Goal: Task Accomplishment & Management: Complete application form

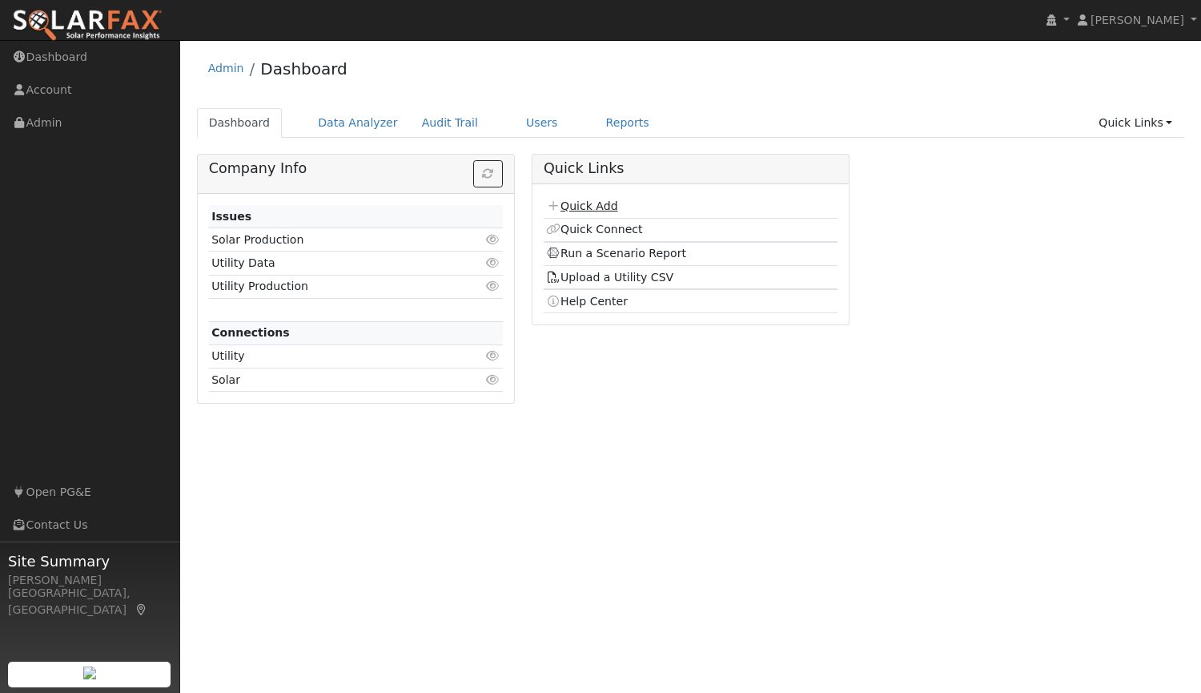
click at [580, 204] on link "Quick Add" at bounding box center [581, 205] width 71 height 13
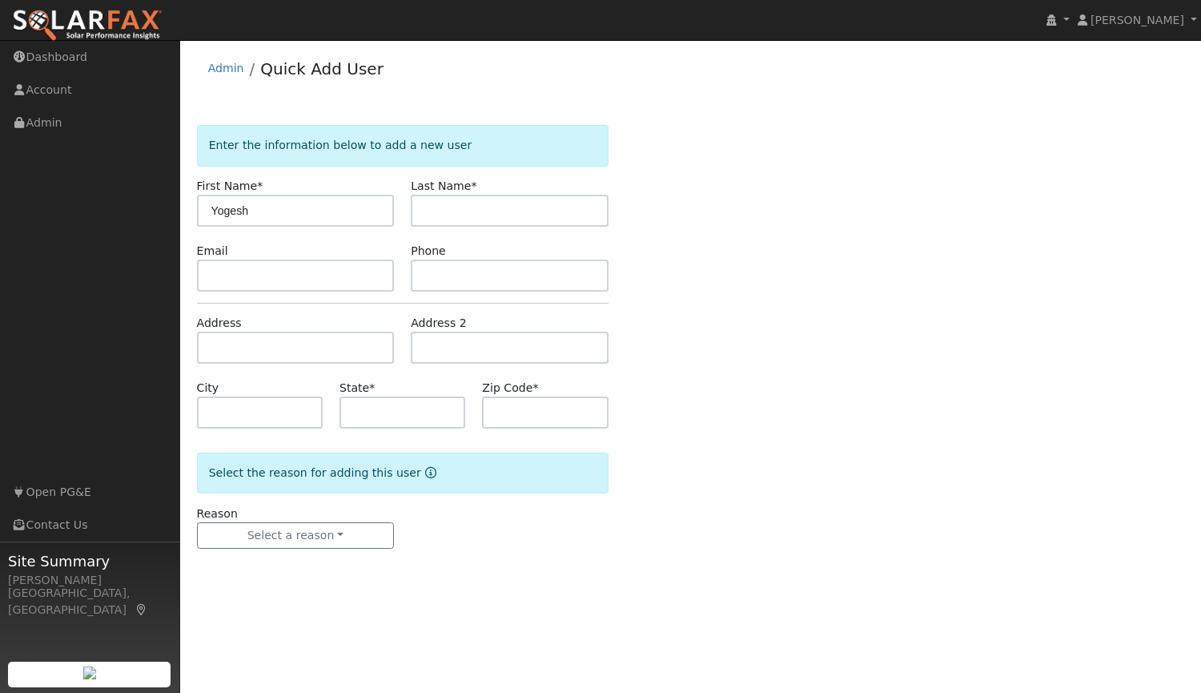
type input "Yogesh"
type input "Patil"
click at [318, 275] on input "text" at bounding box center [296, 275] width 198 height 32
click at [442, 279] on input "text" at bounding box center [510, 275] width 198 height 32
type input "5103043181"
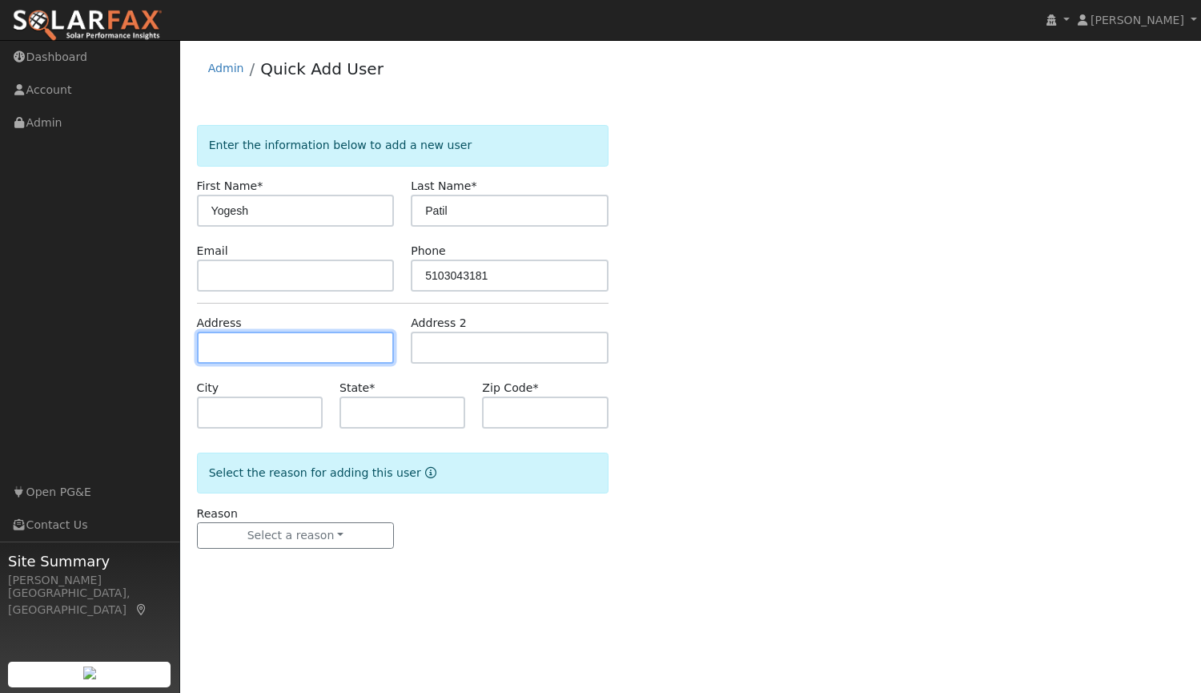
click at [357, 354] on input "text" at bounding box center [296, 347] width 198 height 32
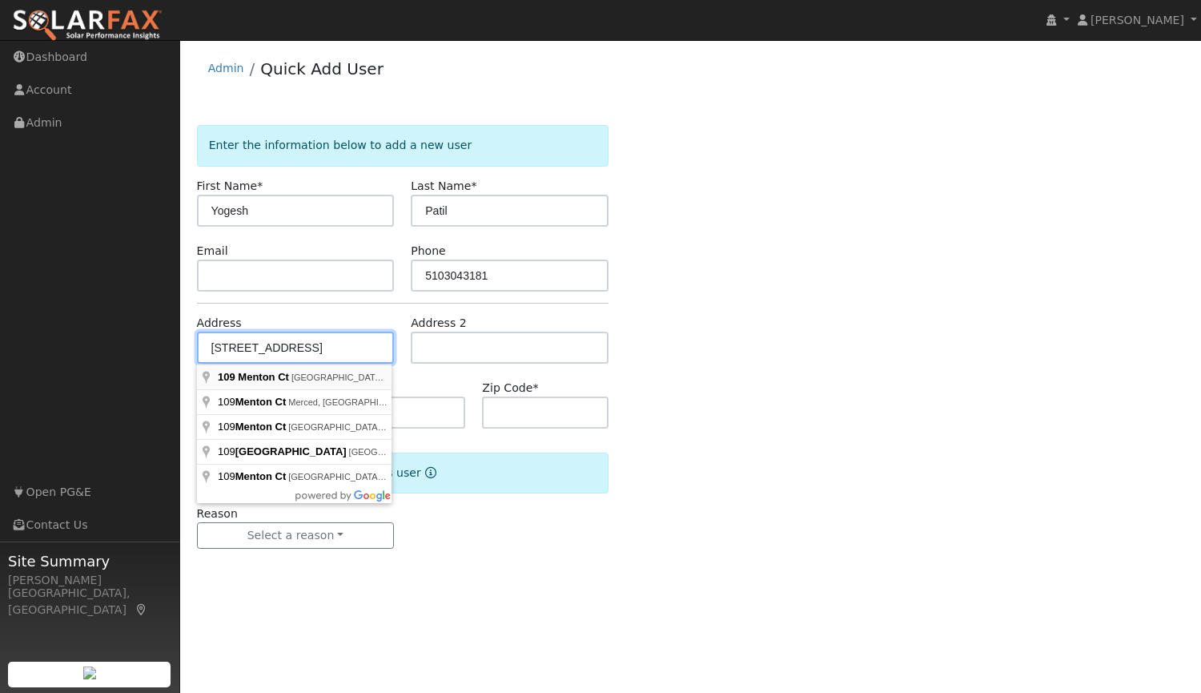
type input "[STREET_ADDRESS]"
type input "[GEOGRAPHIC_DATA]"
type input "CA"
type input "94506"
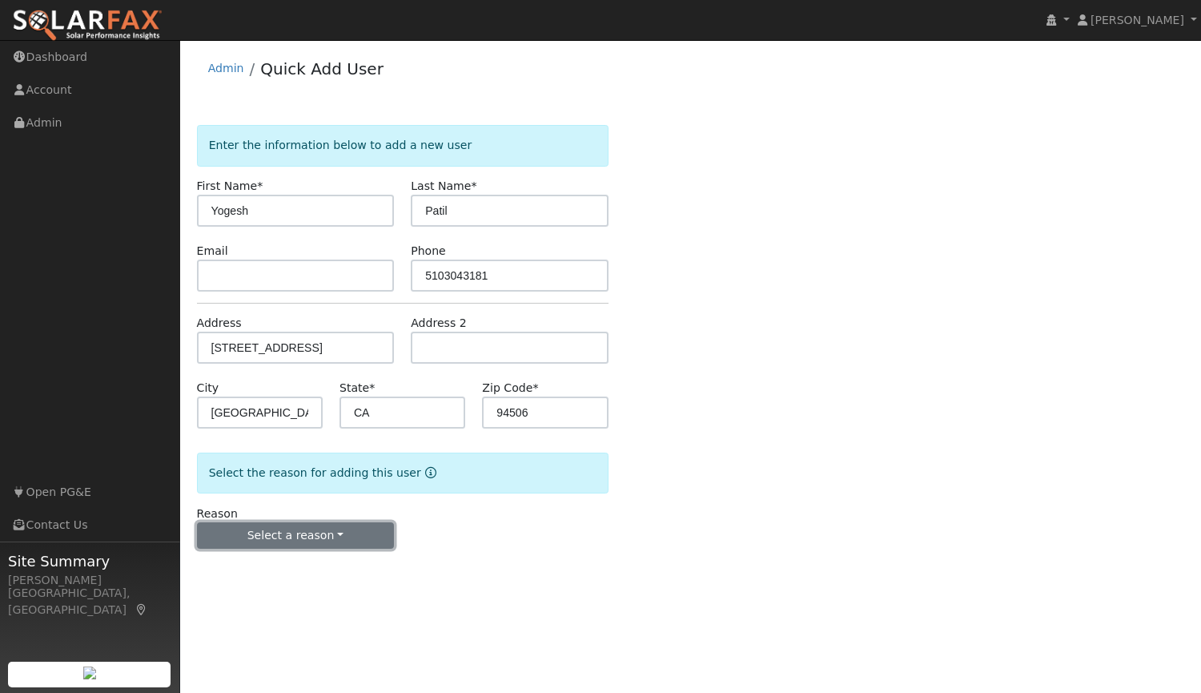
click at [307, 529] on button "Select a reason" at bounding box center [296, 535] width 198 height 27
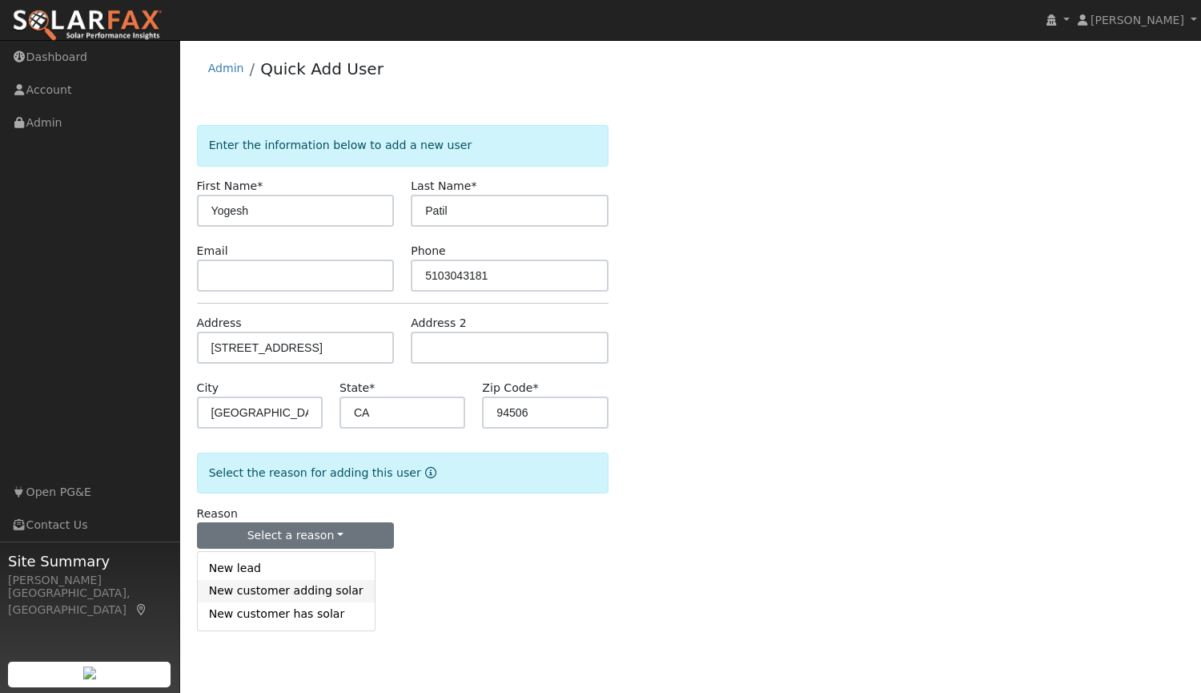
click at [267, 594] on link "New customer adding solar" at bounding box center [286, 591] width 177 height 22
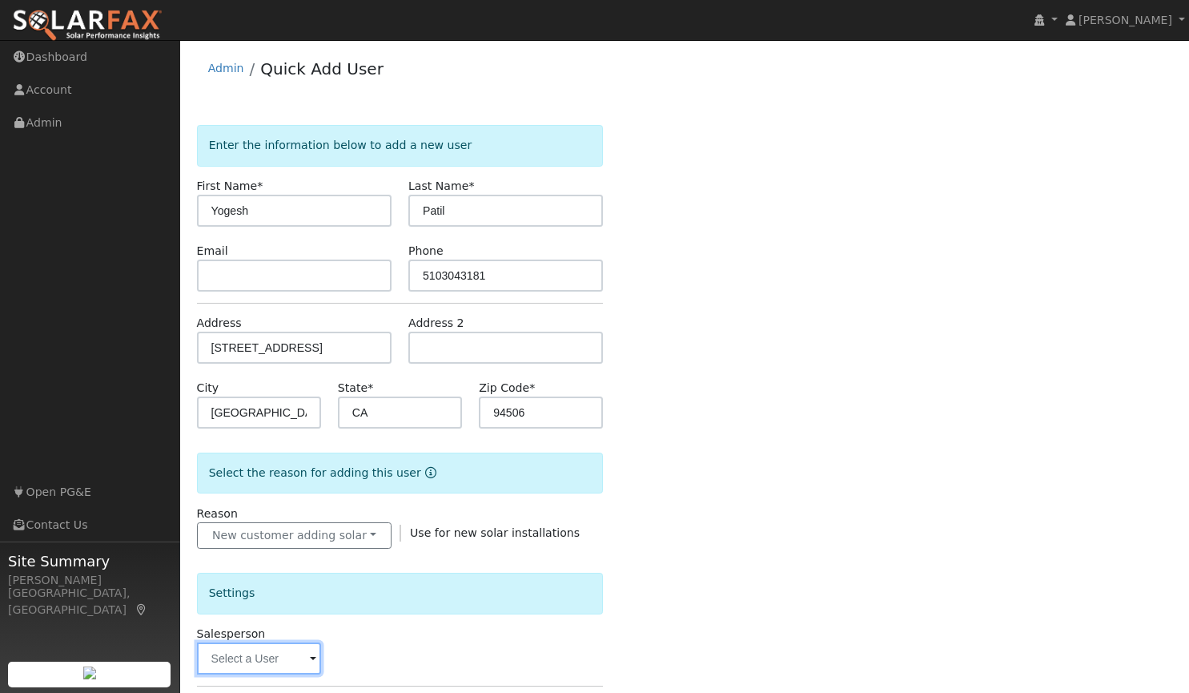
click at [279, 661] on input "text" at bounding box center [259, 658] width 124 height 32
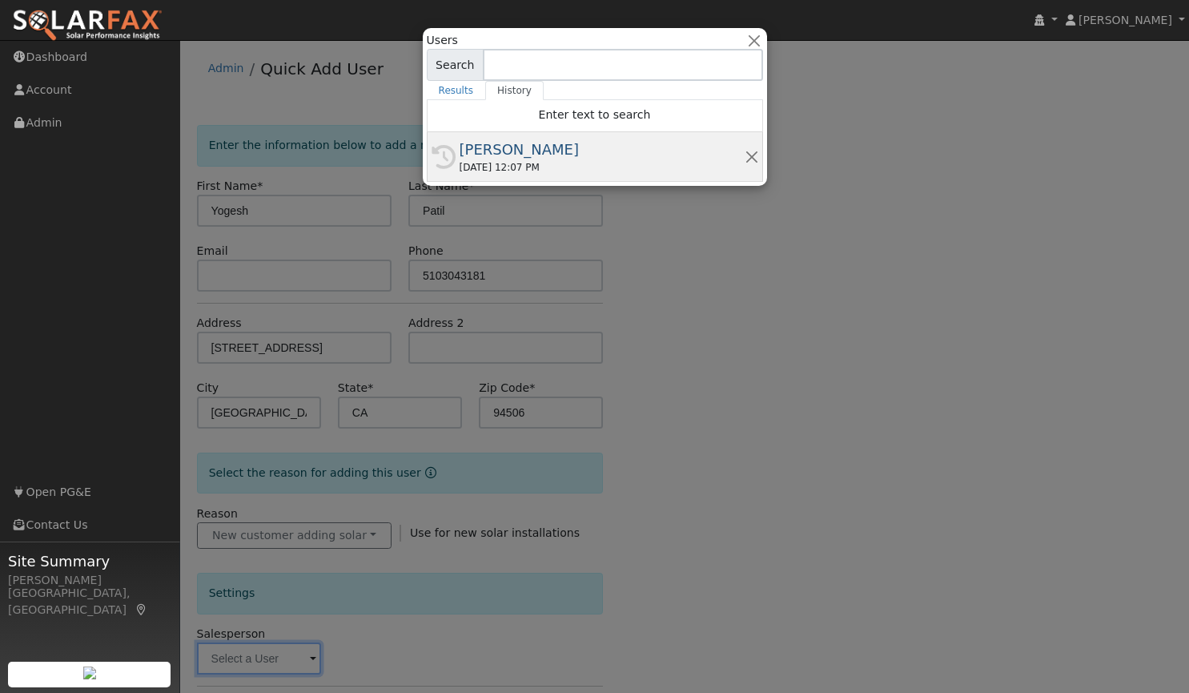
click at [518, 147] on div "[PERSON_NAME]" at bounding box center [602, 150] width 285 height 22
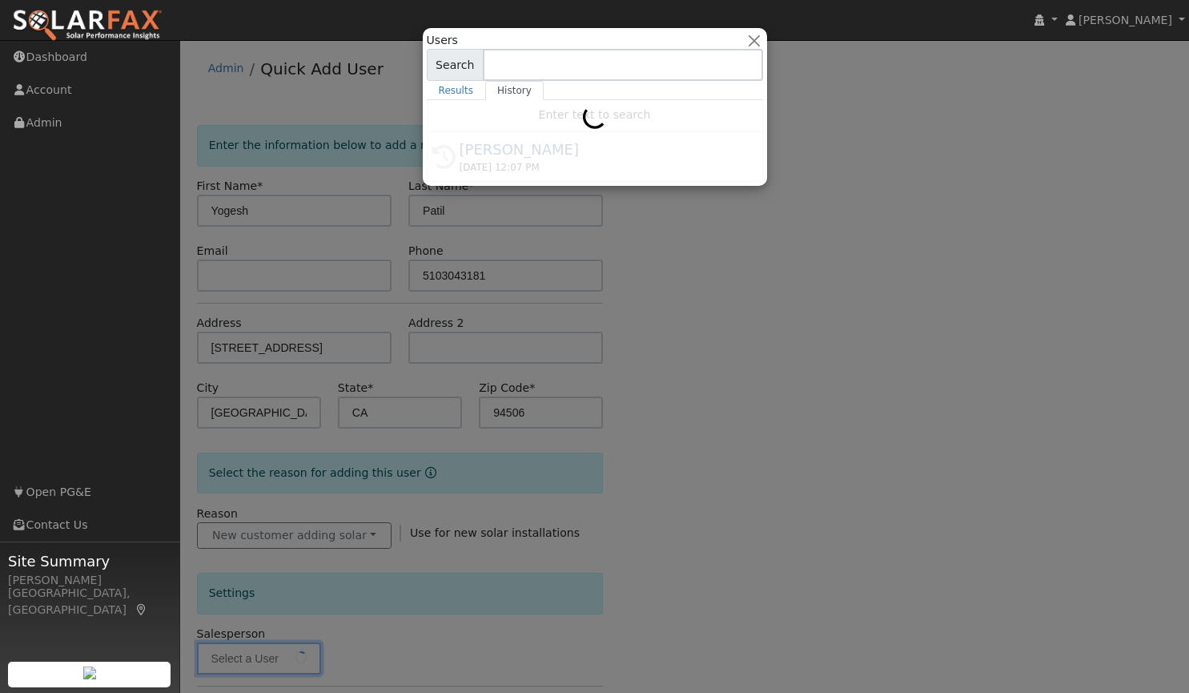
type input "[PERSON_NAME]"
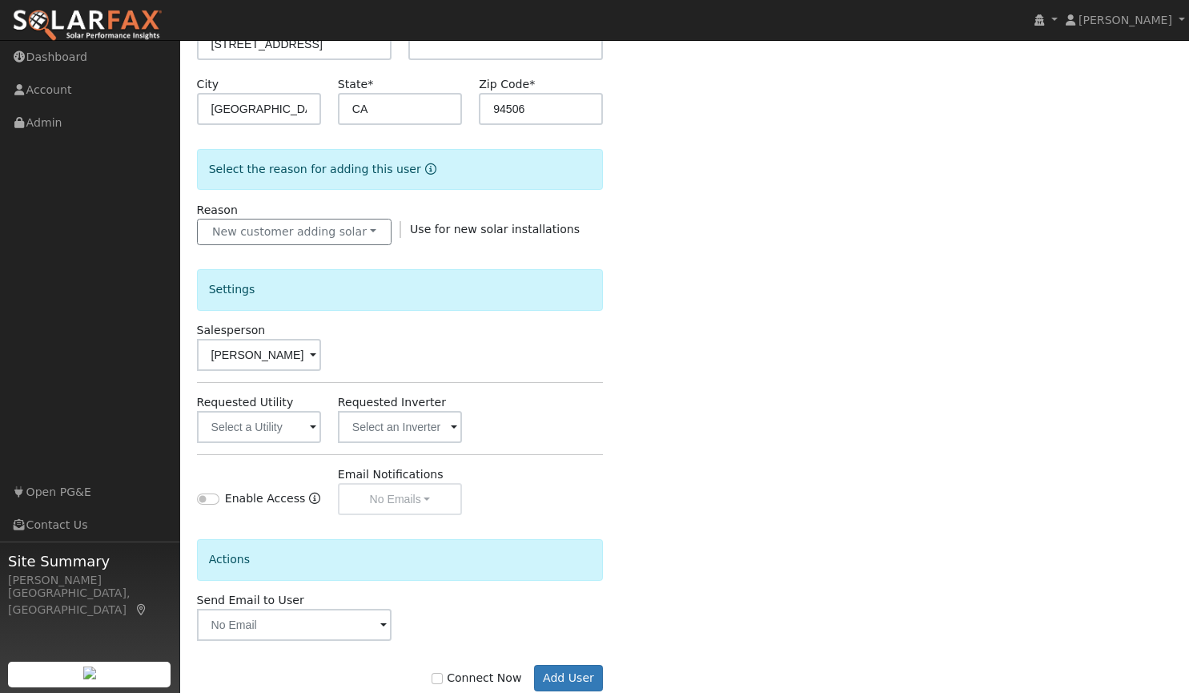
scroll to position [342, 0]
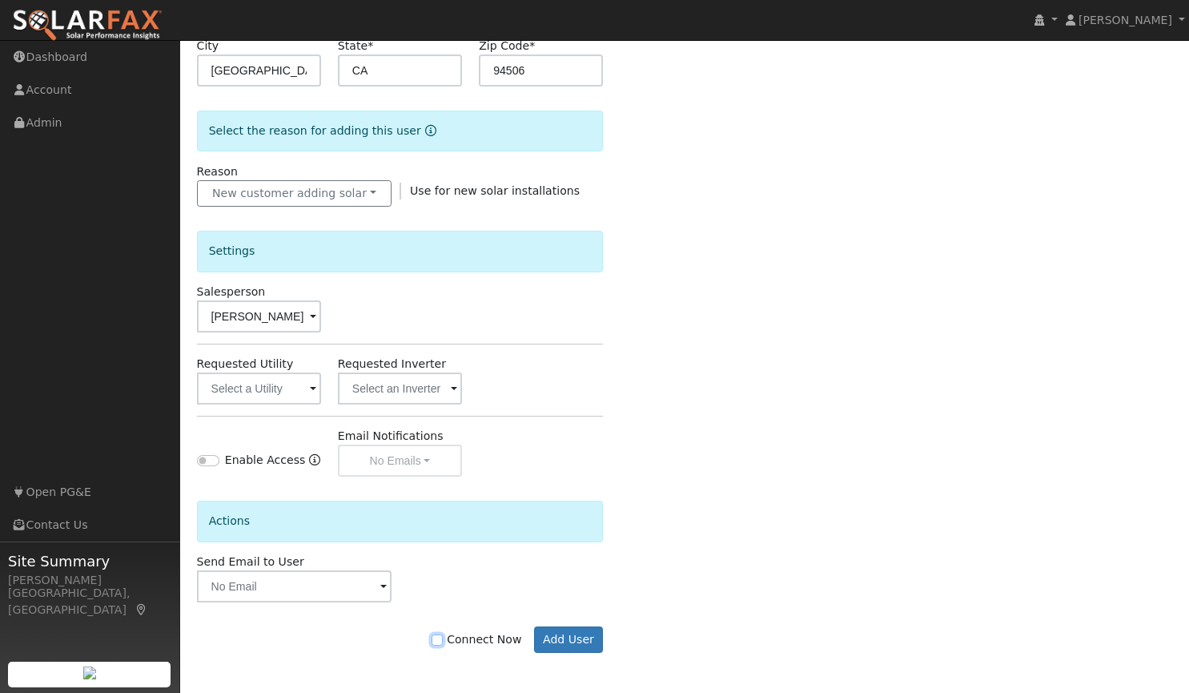
click at [443, 640] on input "Connect Now" at bounding box center [437, 639] width 11 height 11
checkbox input "true"
click at [584, 633] on button "Add User" at bounding box center [569, 639] width 70 height 27
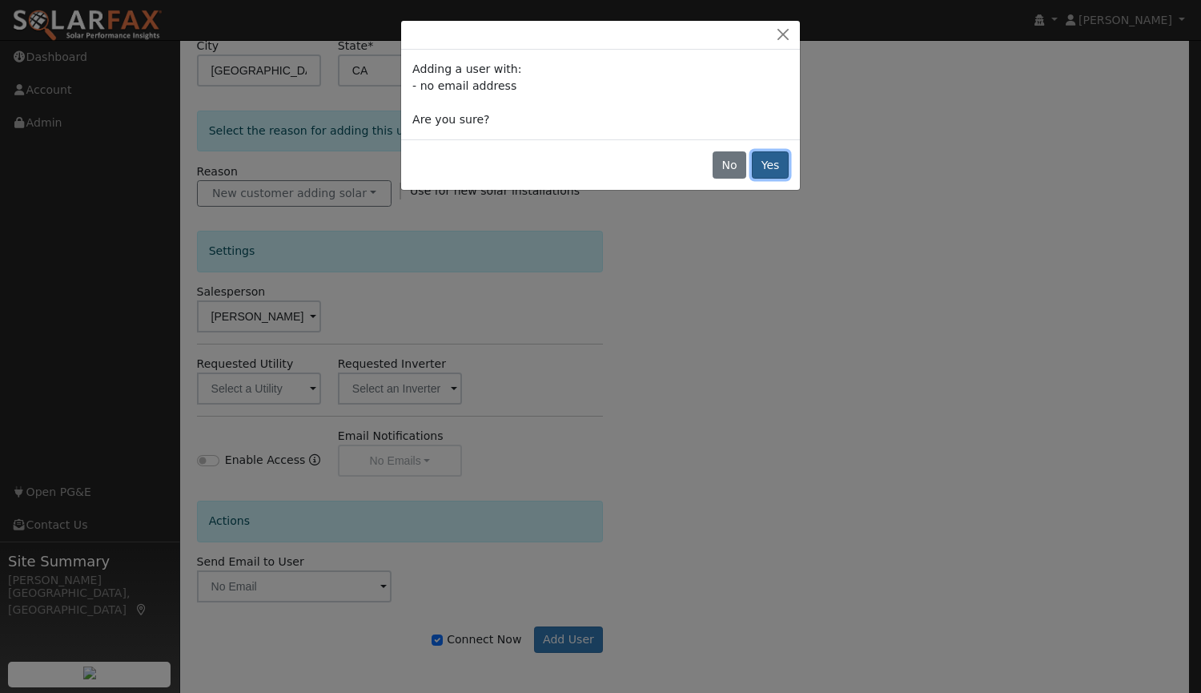
click at [780, 165] on button "Yes" at bounding box center [770, 164] width 37 height 27
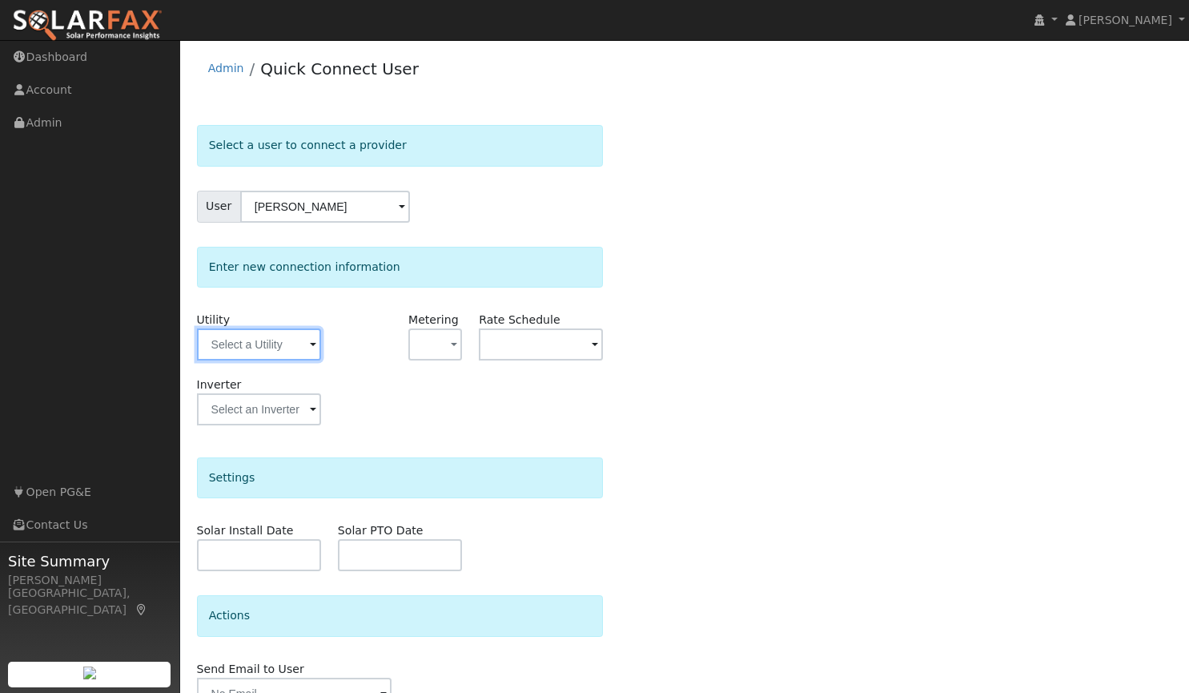
click at [282, 344] on input "text" at bounding box center [259, 344] width 124 height 32
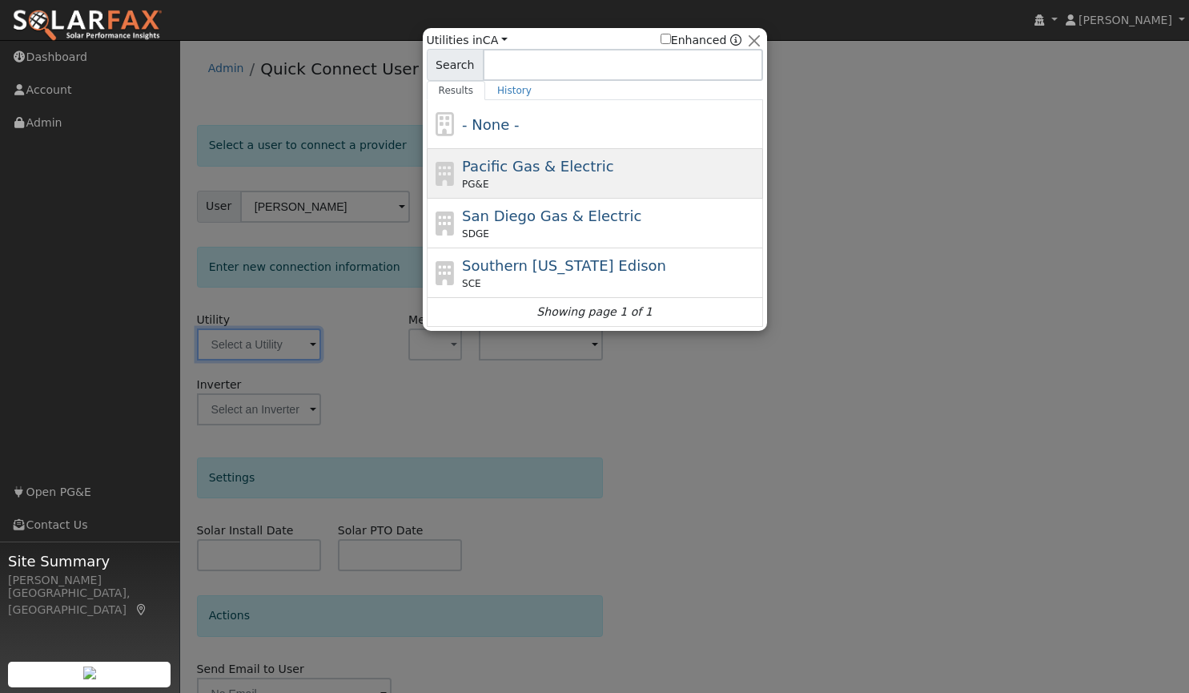
click at [554, 163] on span "Pacific Gas & Electric" at bounding box center [537, 166] width 151 height 17
type input "PG&E"
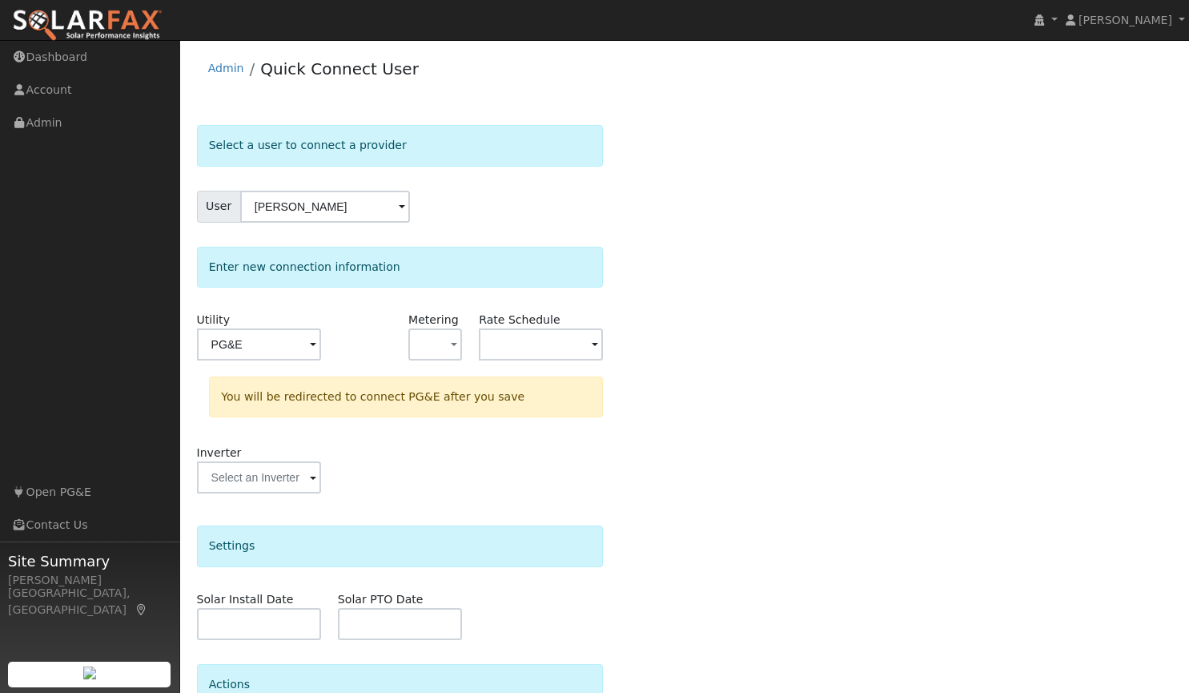
scroll to position [152, 0]
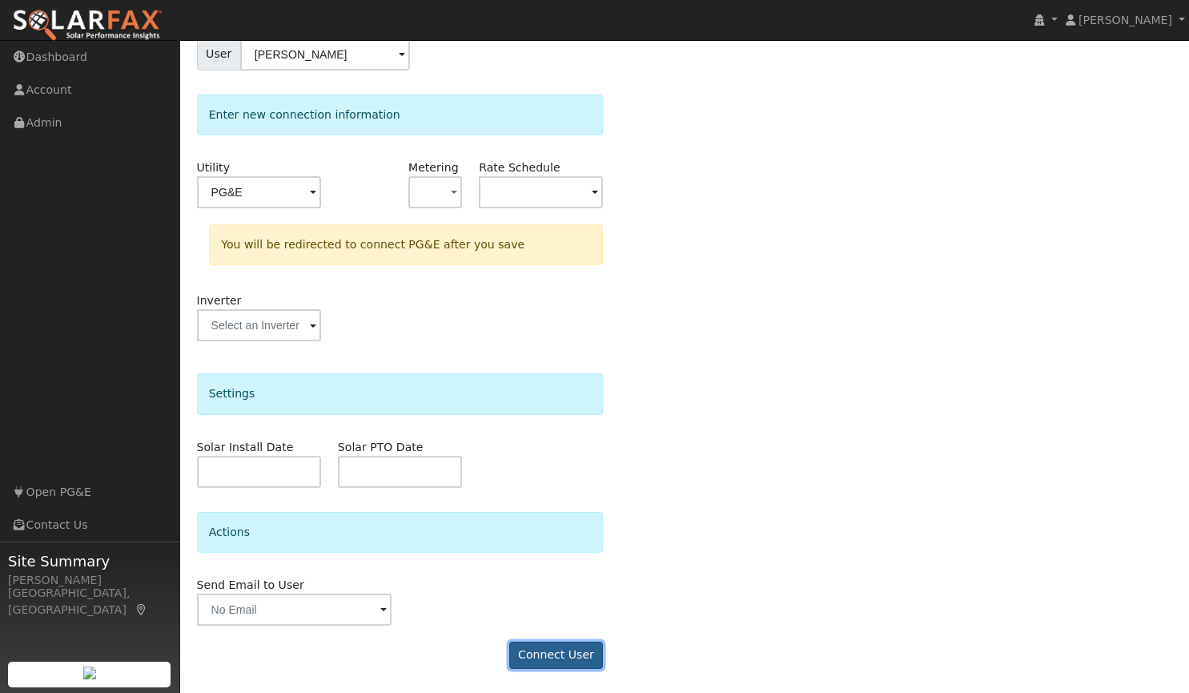
click at [551, 661] on button "Connect User" at bounding box center [556, 654] width 94 height 27
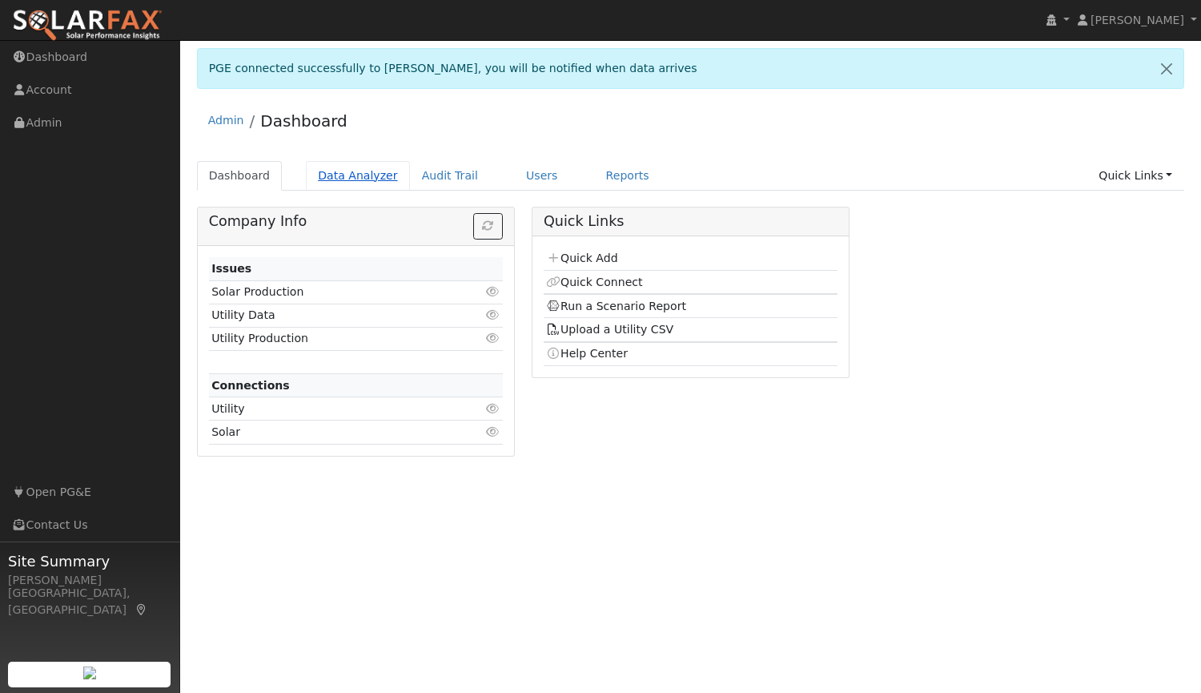
click at [337, 172] on link "Data Analyzer" at bounding box center [358, 176] width 104 height 30
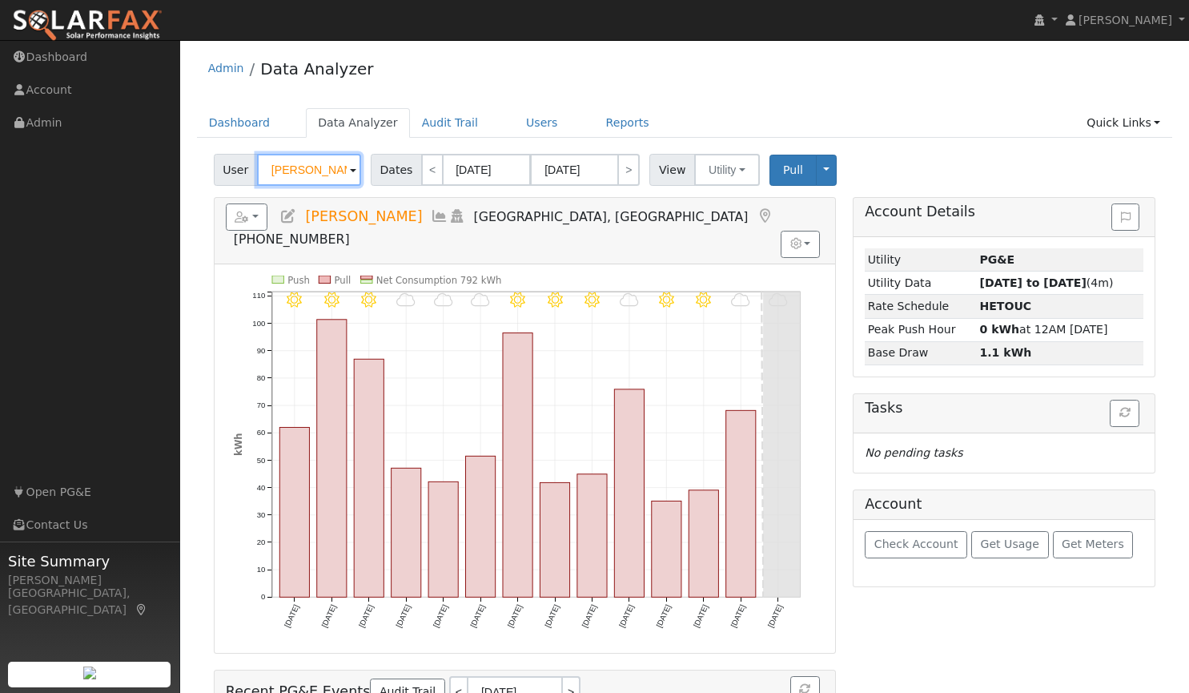
click at [337, 172] on input "[PERSON_NAME]" at bounding box center [309, 170] width 104 height 32
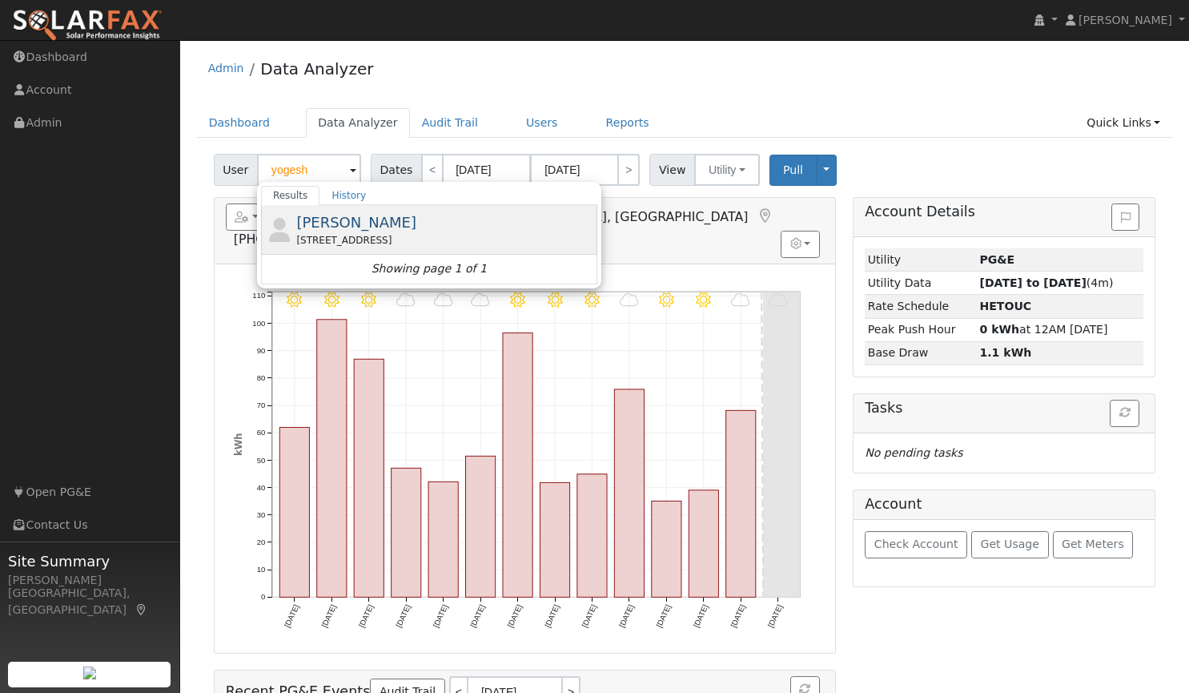
click at [331, 229] on span "[PERSON_NAME]" at bounding box center [356, 222] width 120 height 17
type input "[PERSON_NAME]"
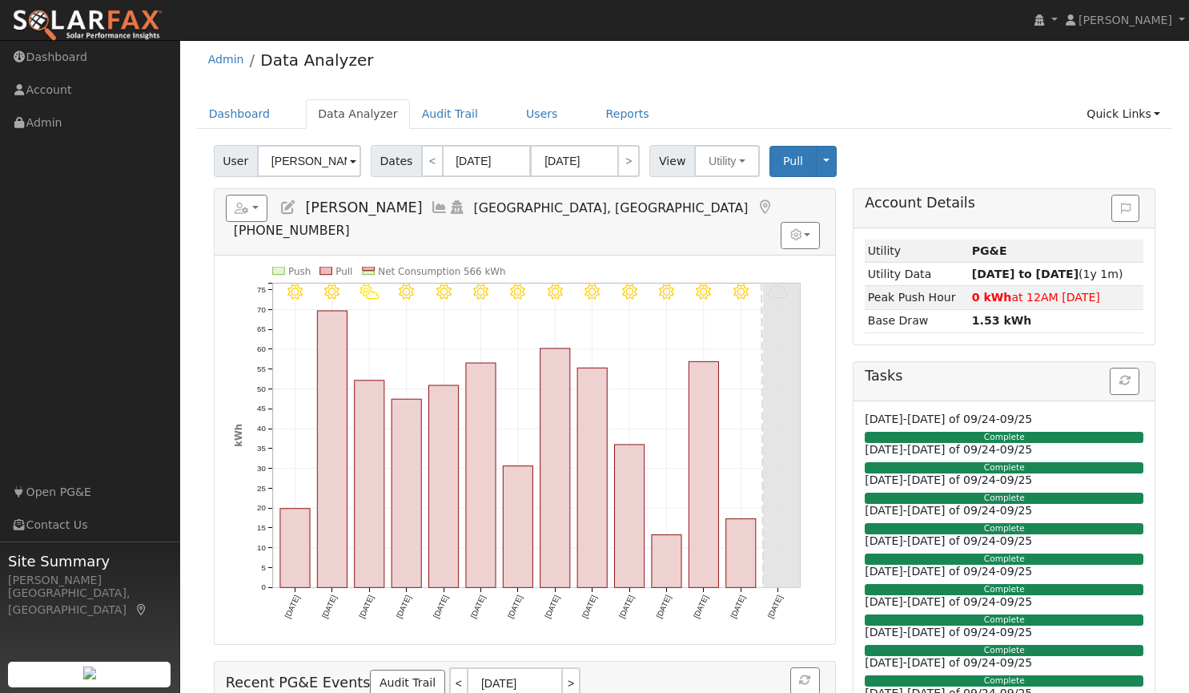
scroll to position [8, 0]
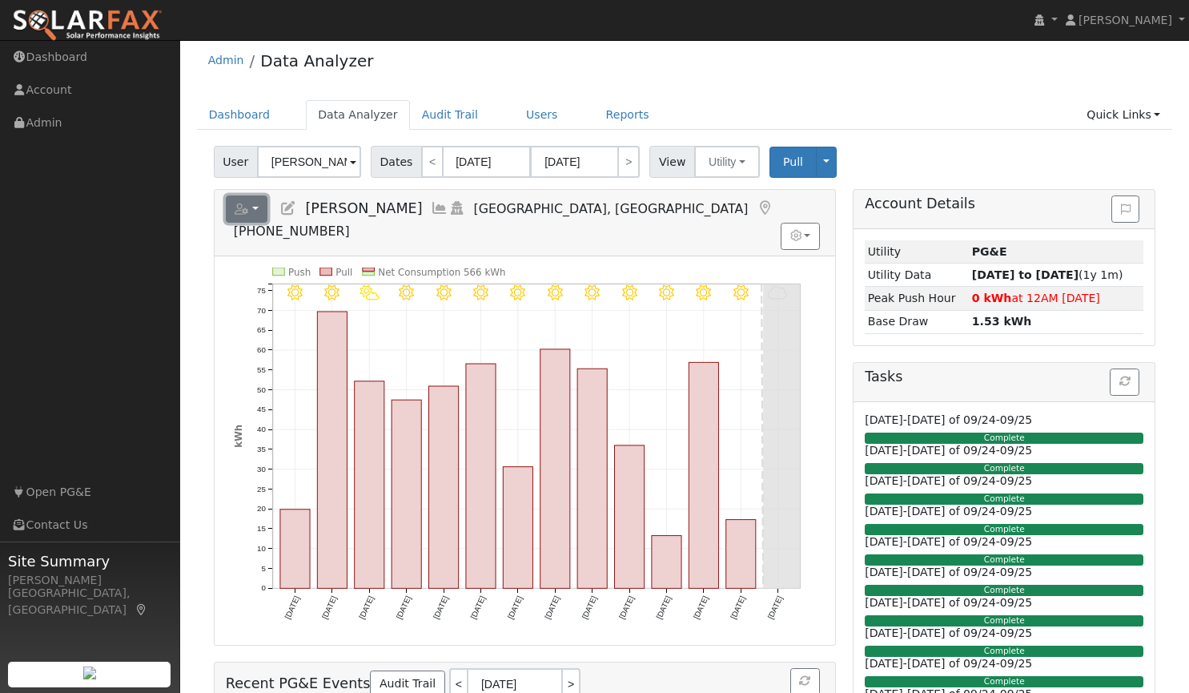
click at [251, 210] on button "button" at bounding box center [247, 208] width 42 height 27
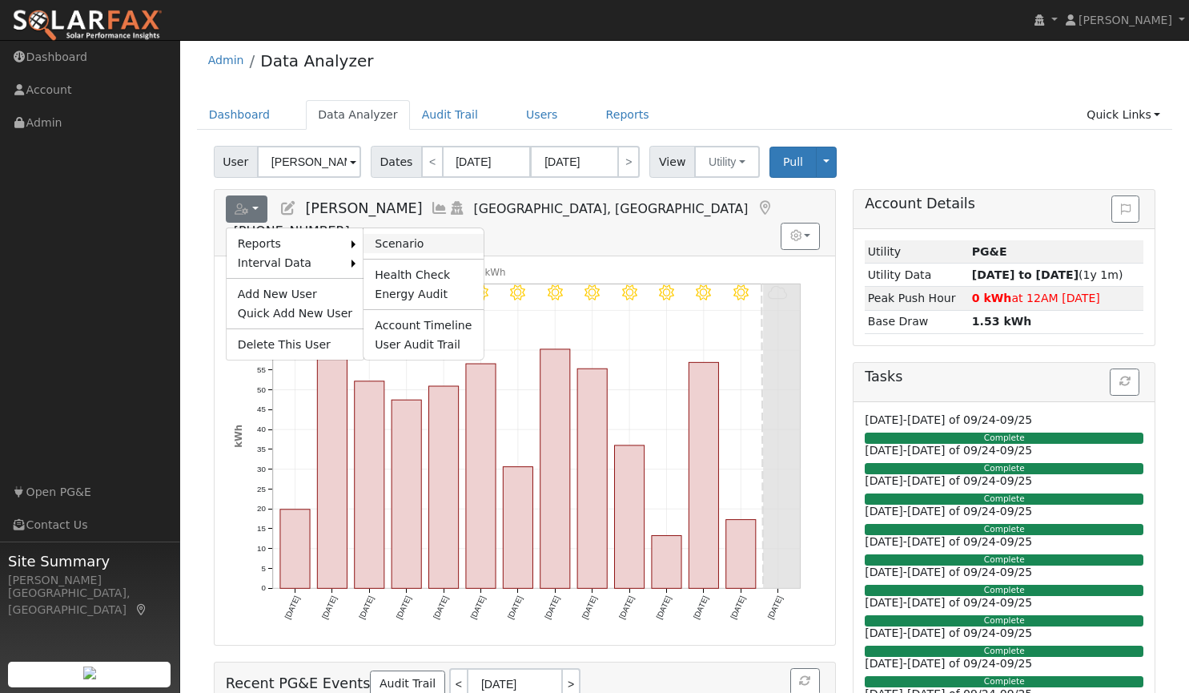
click at [380, 237] on link "Scenario" at bounding box center [422, 243] width 119 height 19
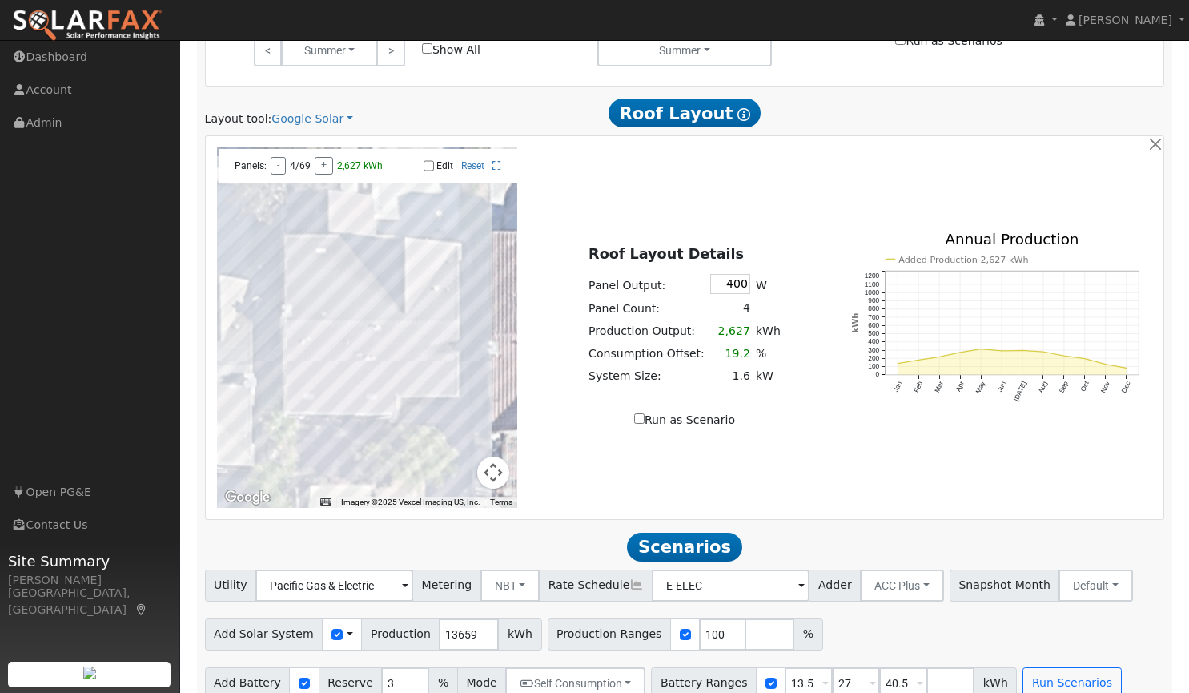
scroll to position [824, 0]
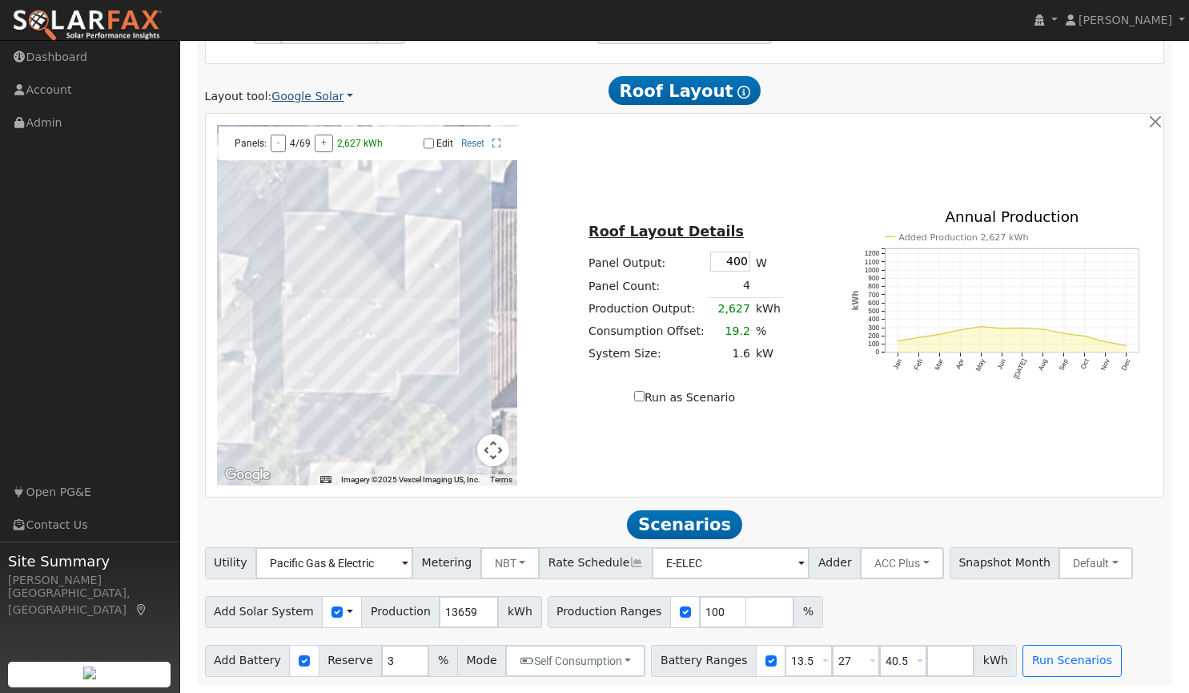
click at [295, 95] on link "Google Solar" at bounding box center [312, 96] width 82 height 17
click at [301, 165] on link "Aurora" at bounding box center [322, 171] width 111 height 22
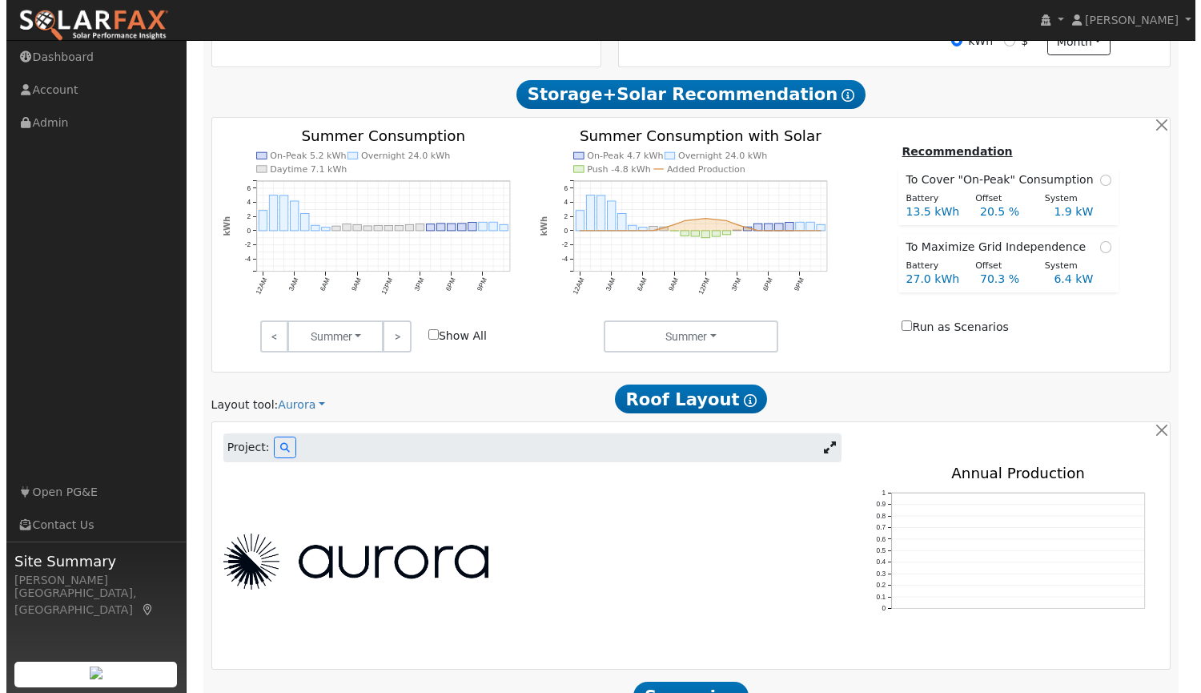
scroll to position [686, 0]
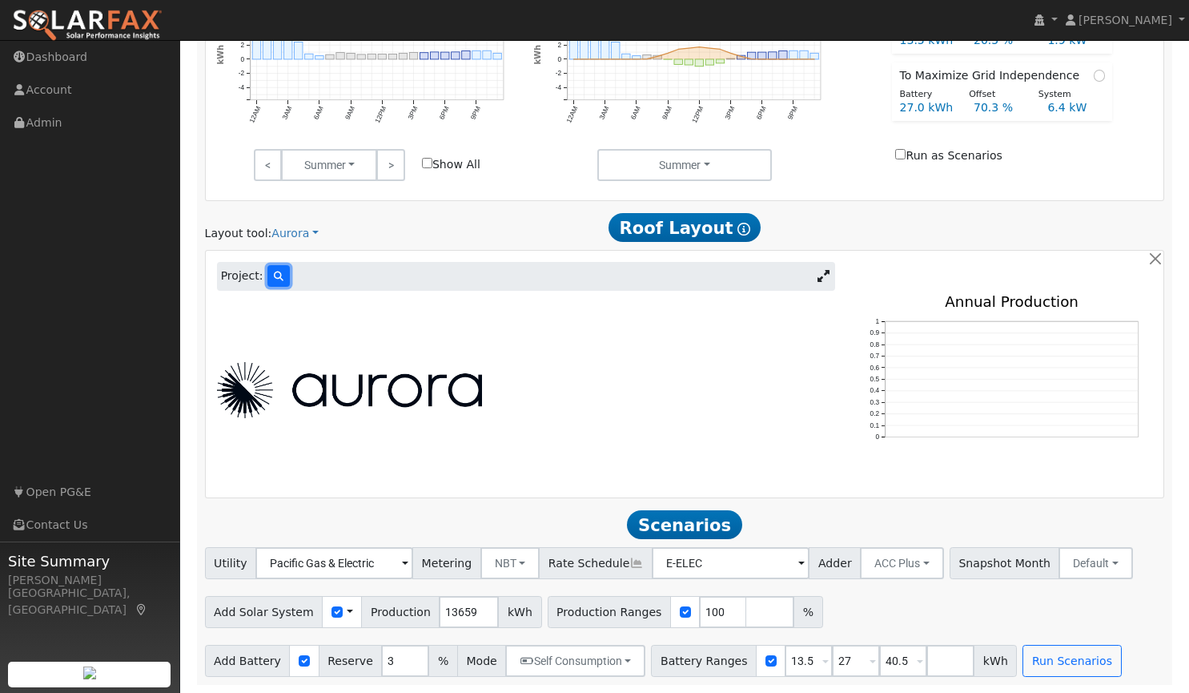
click at [275, 272] on icon at bounding box center [279, 276] width 10 height 10
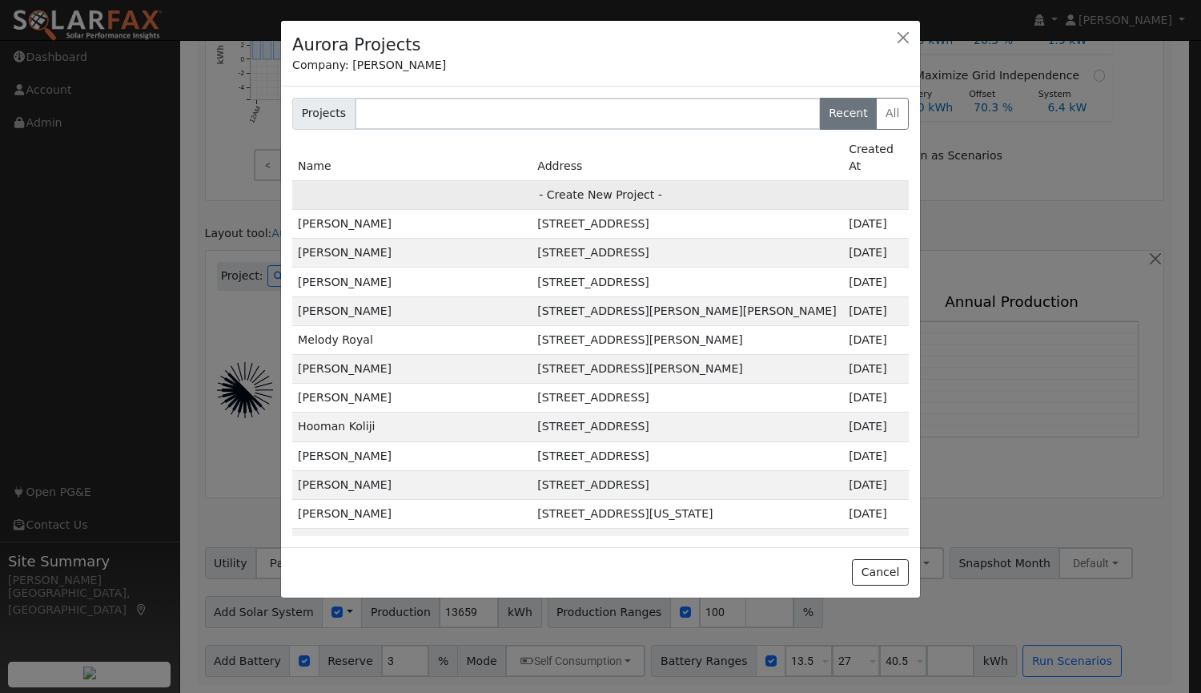
click at [576, 180] on td "- Create New Project -" at bounding box center [600, 194] width 616 height 29
type input "[PERSON_NAME]"
type input "[STREET_ADDRESS]"
type input "[GEOGRAPHIC_DATA]"
type input "CA"
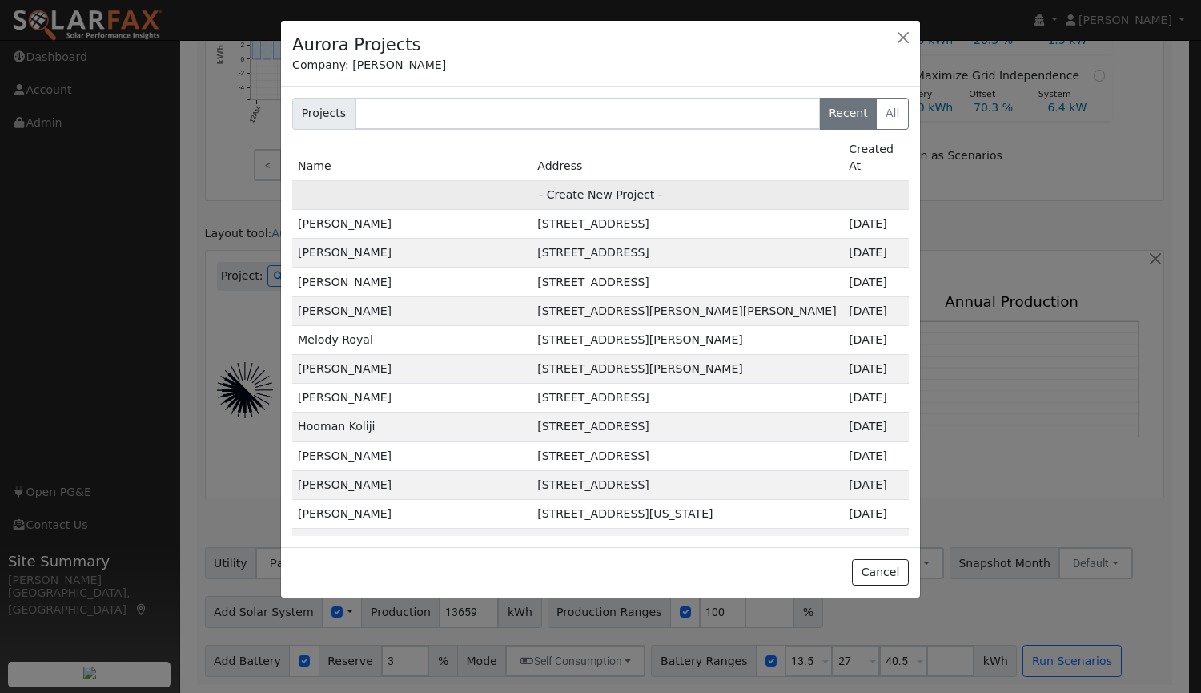
type input "94506"
type input "Design"
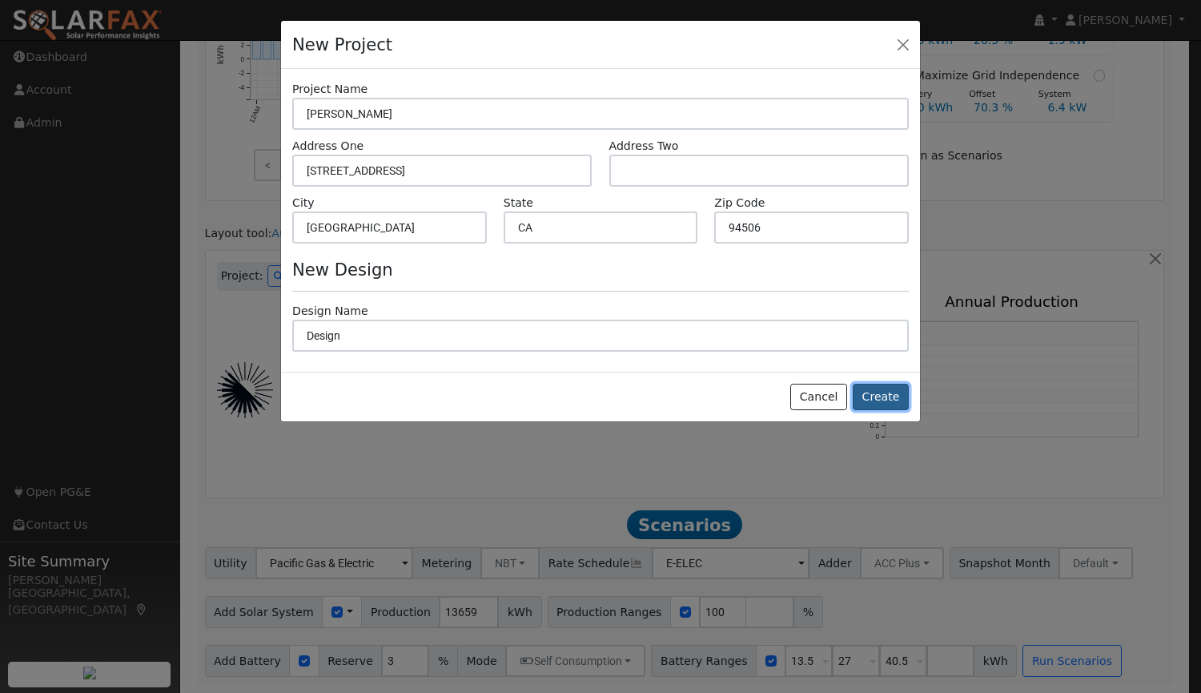
click at [881, 390] on button "Create" at bounding box center [881, 396] width 56 height 27
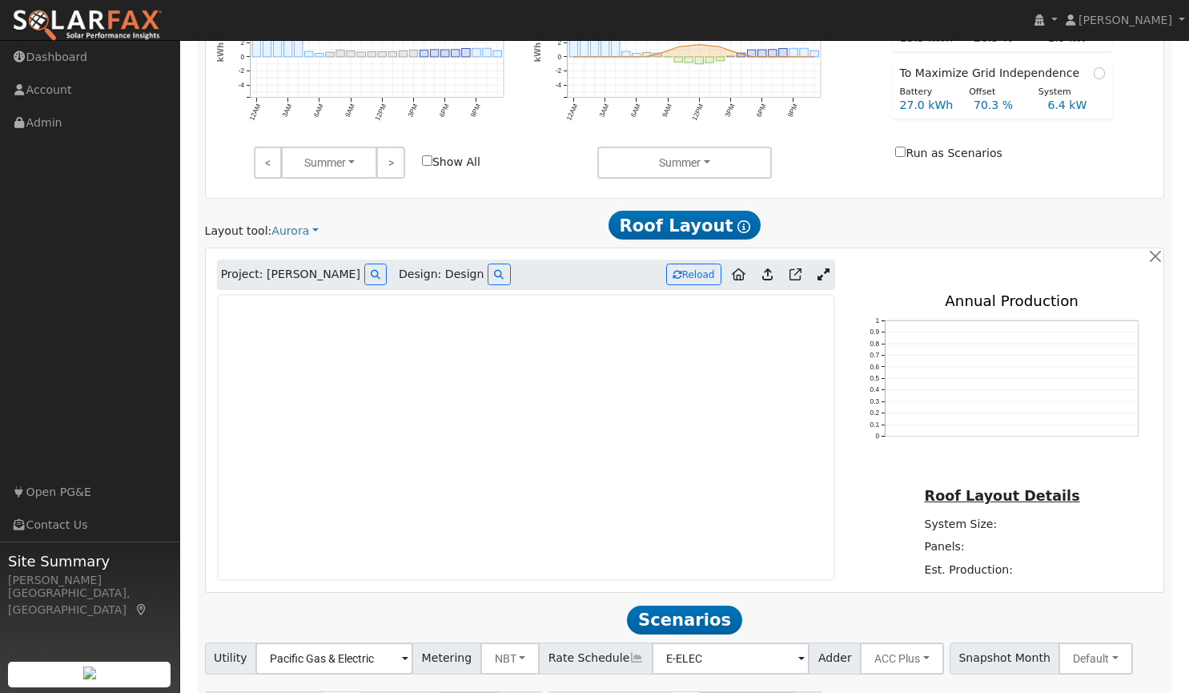
click at [819, 271] on icon at bounding box center [823, 274] width 12 height 12
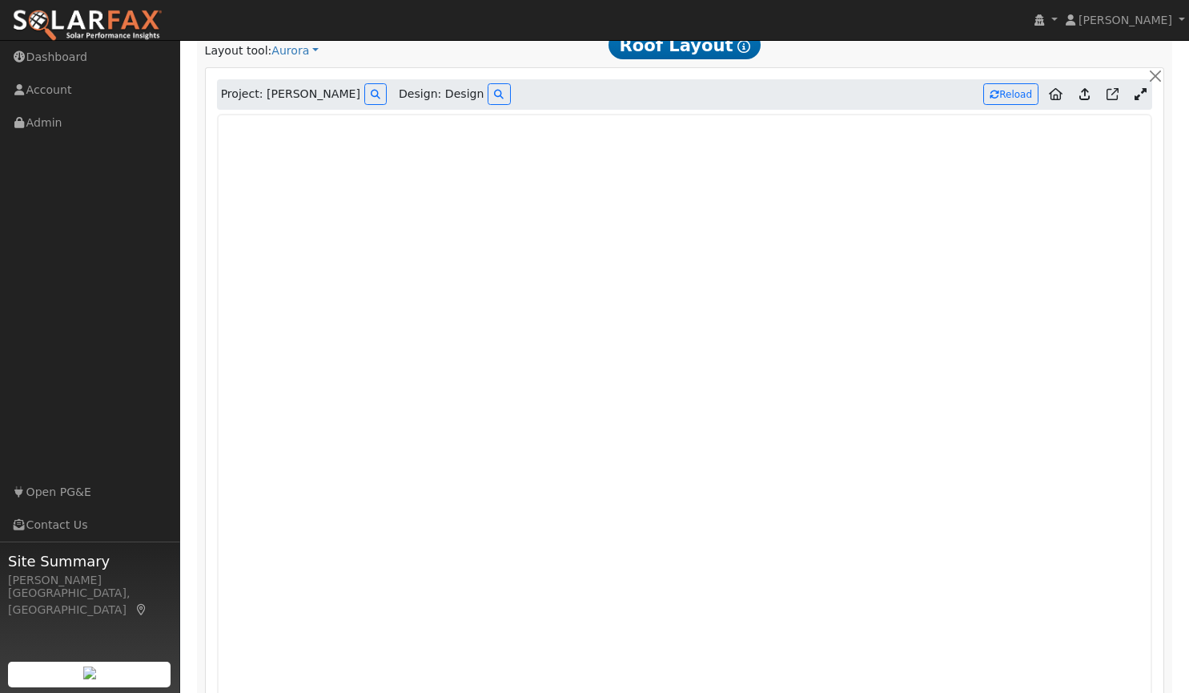
scroll to position [865, 0]
click at [1082, 90] on icon at bounding box center [1084, 95] width 10 height 12
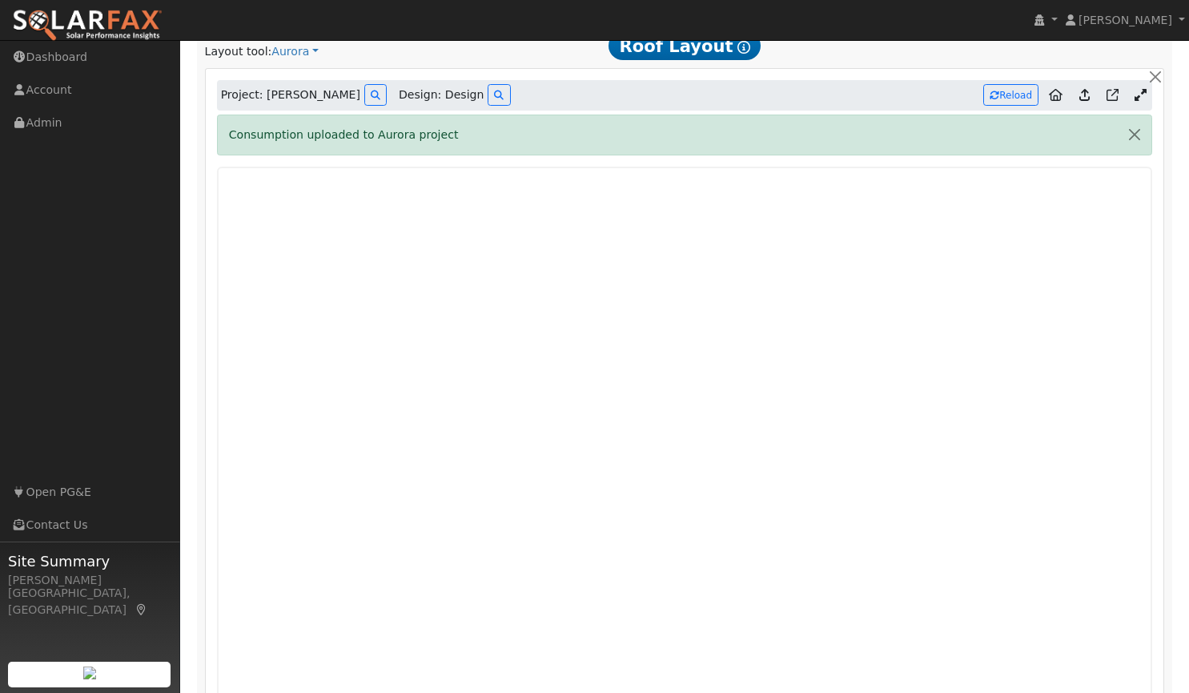
click at [1086, 101] on icon at bounding box center [1084, 95] width 10 height 12
click at [1134, 135] on button "button" at bounding box center [1135, 134] width 34 height 39
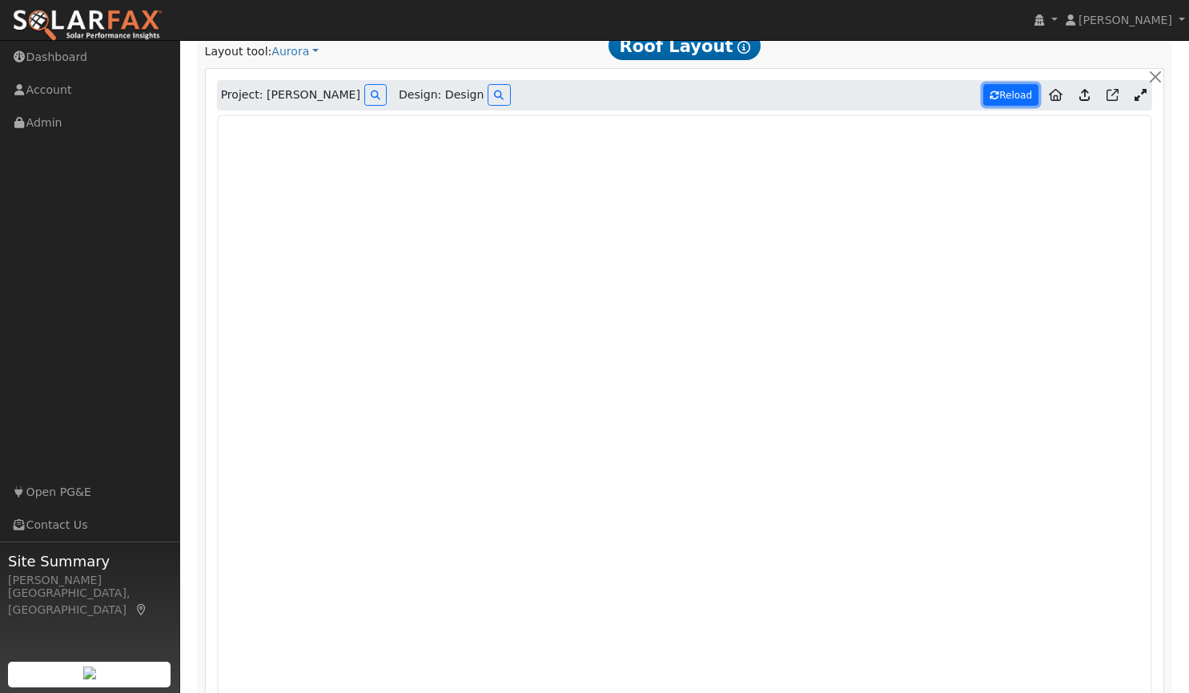
click at [1014, 97] on button "Reload" at bounding box center [1010, 95] width 55 height 22
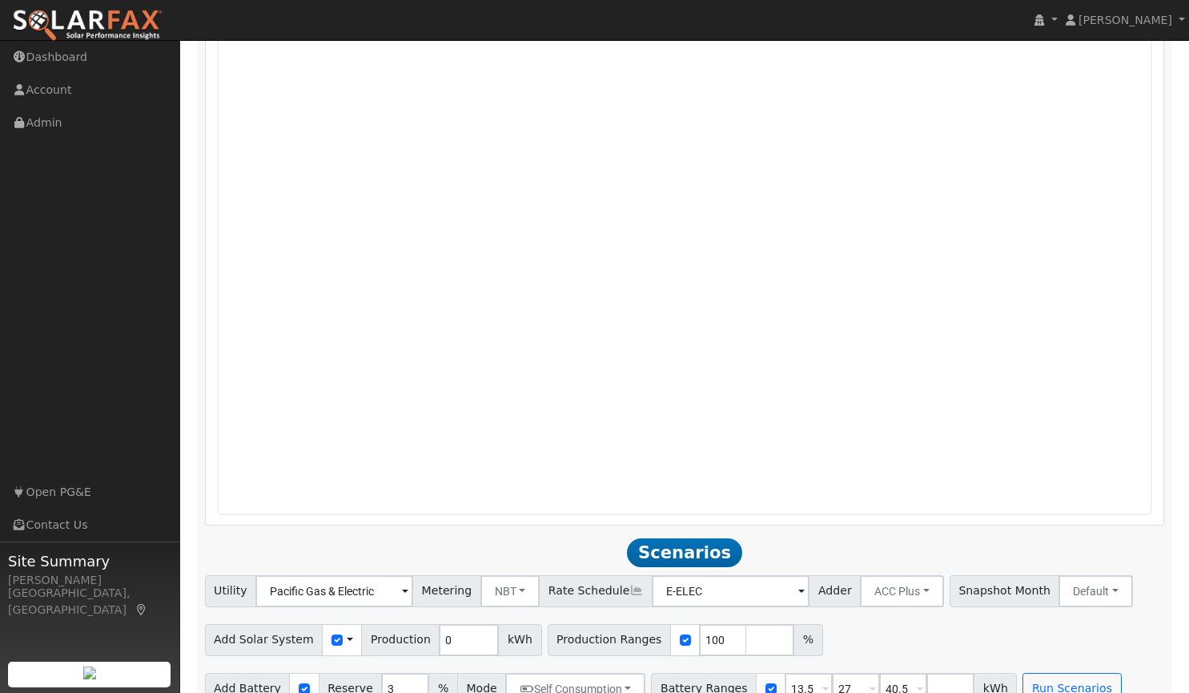
scroll to position [1126, 0]
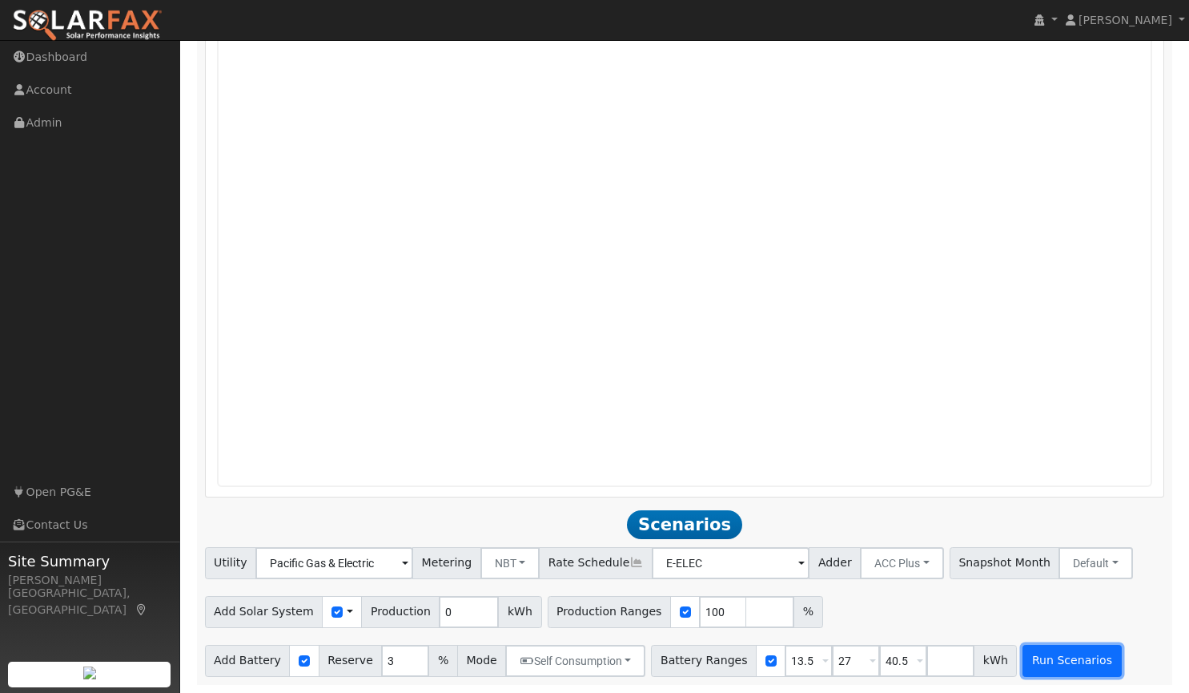
click at [1022, 666] on button "Run Scenarios" at bounding box center [1071, 660] width 98 height 32
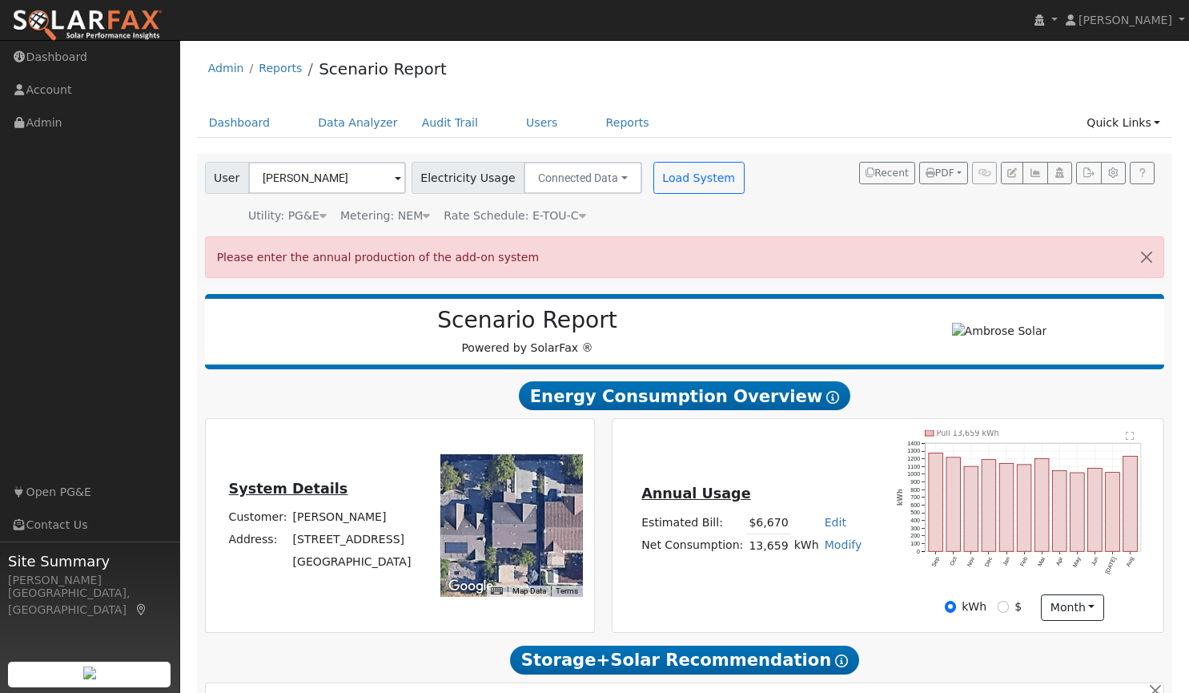
scroll to position [0, 0]
click at [1150, 255] on button "button" at bounding box center [1147, 256] width 34 height 39
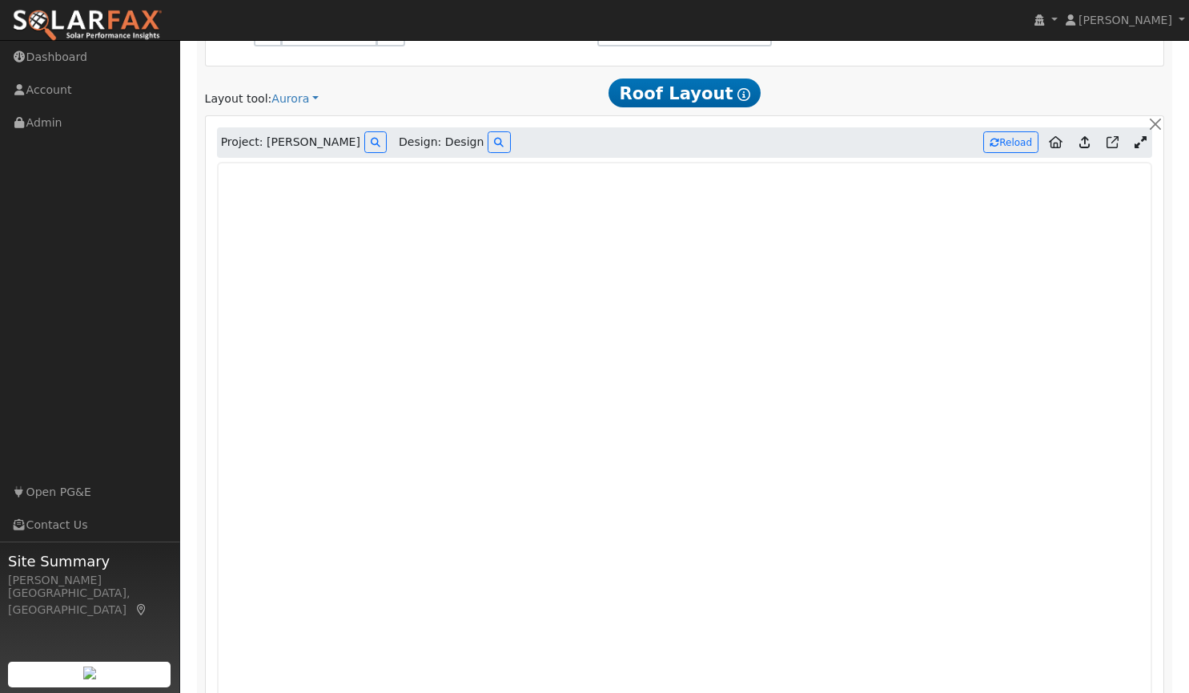
scroll to position [817, 0]
click at [1010, 146] on button "Reload" at bounding box center [1010, 143] width 55 height 22
type input "19341"
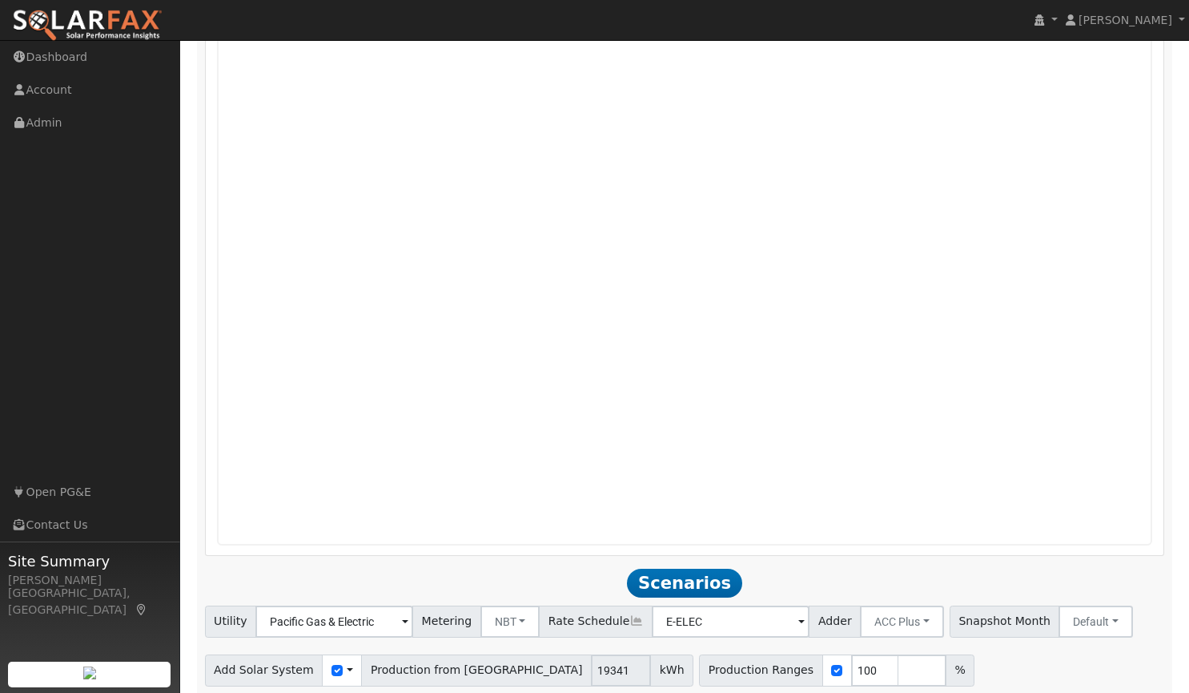
scroll to position [1126, 0]
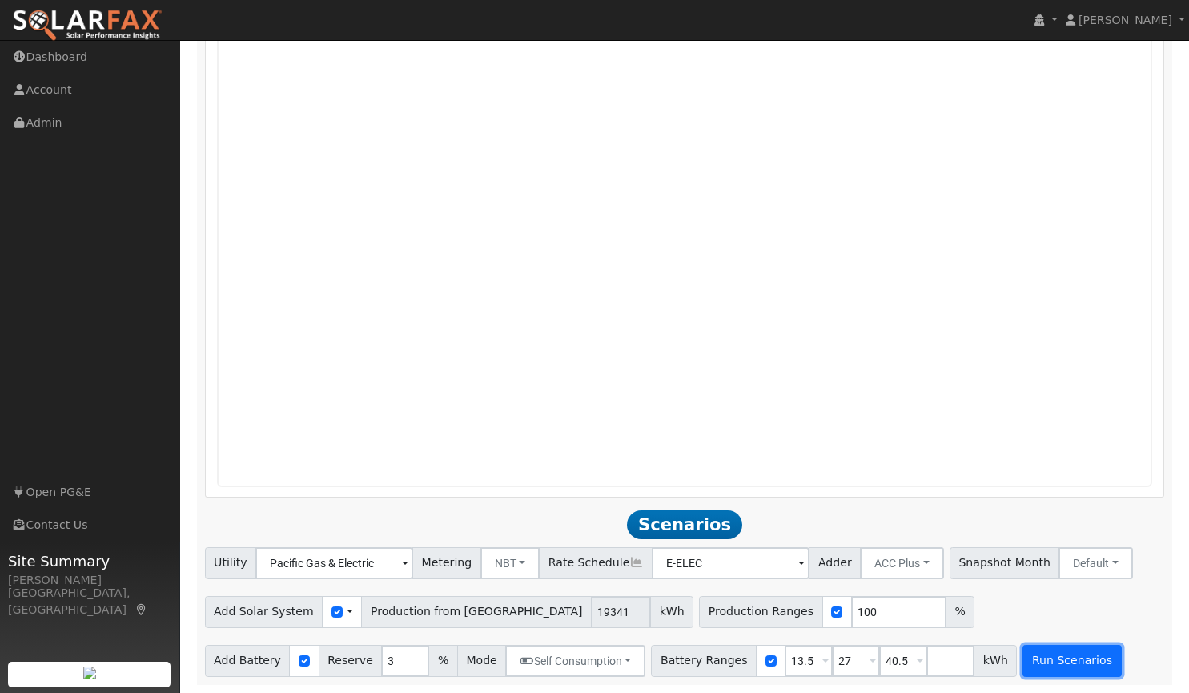
click at [1028, 657] on button "Run Scenarios" at bounding box center [1071, 660] width 98 height 32
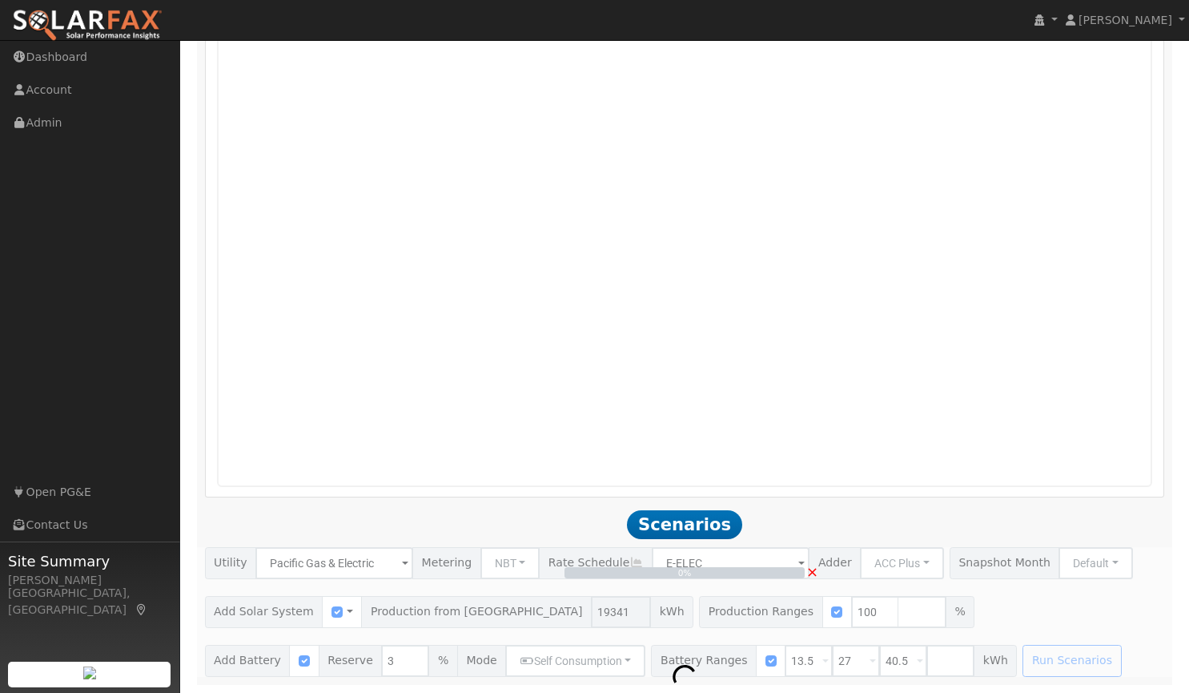
click at [1068, 524] on h2 "Scenarios Scenario" at bounding box center [685, 524] width 960 height 30
type input "12.9"
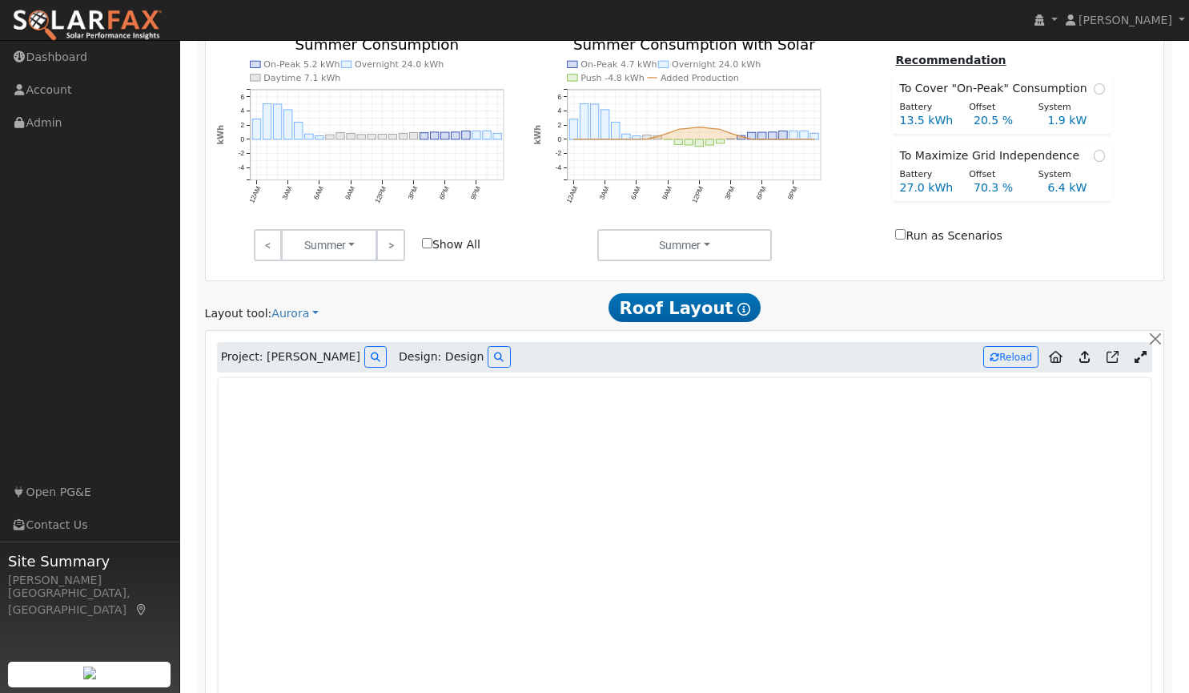
scroll to position [605, 0]
click at [1082, 355] on icon at bounding box center [1084, 355] width 10 height 12
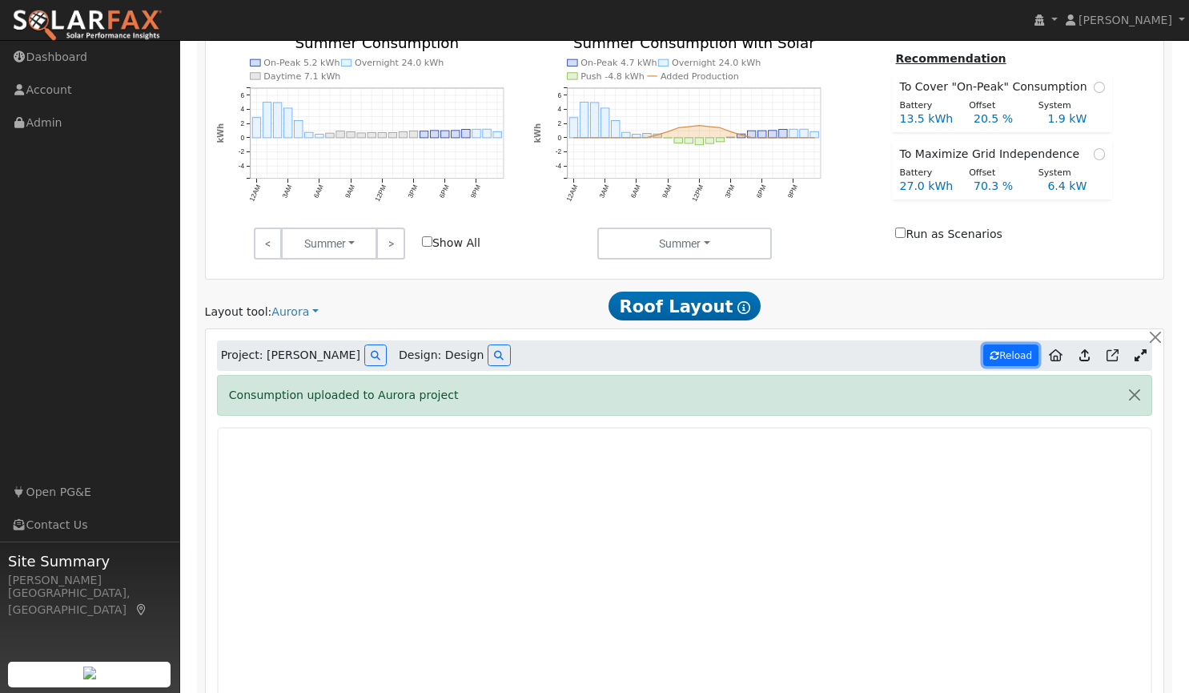
click at [1012, 353] on button "Reload" at bounding box center [1010, 355] width 55 height 22
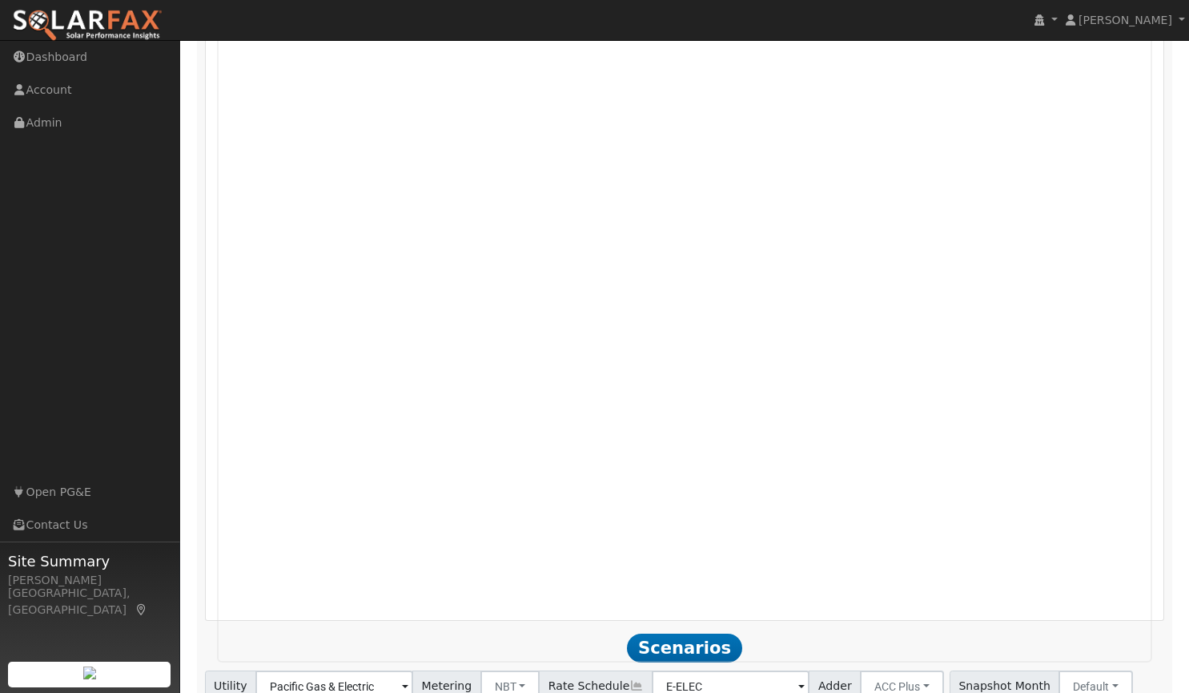
scroll to position [1001, 0]
click at [1173, 580] on div "Settings My Defaults Temporary My Defaults Company Defaults System Defaults Off…" at bounding box center [684, 539] width 993 height 2772
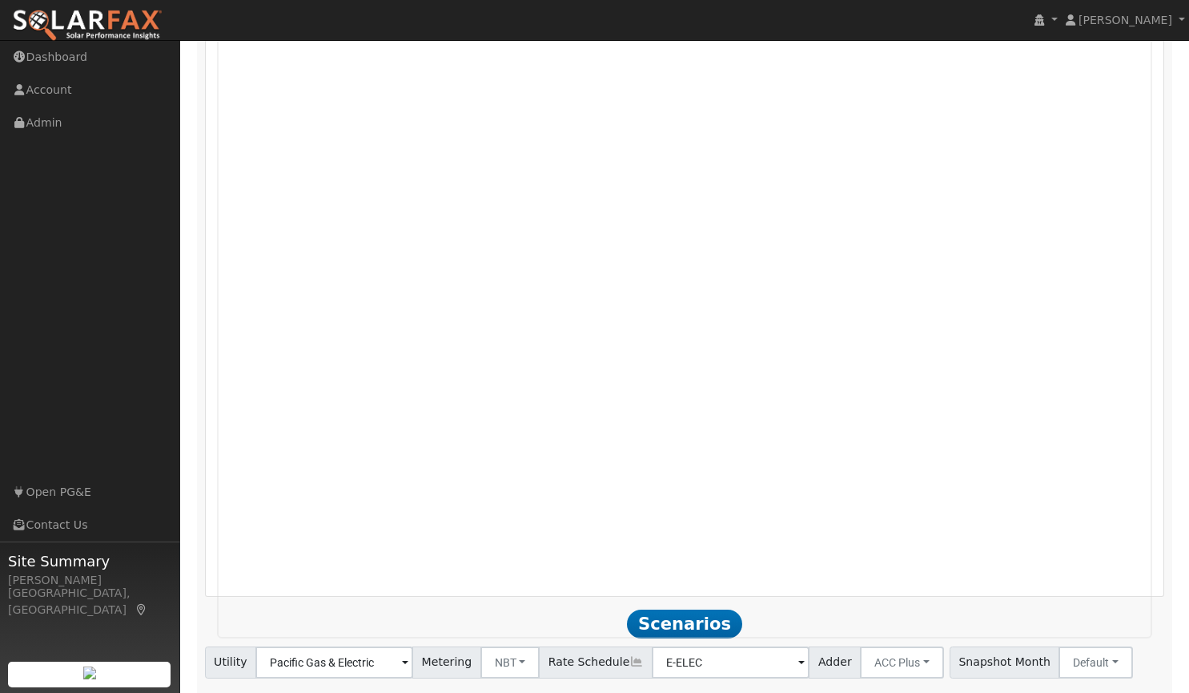
scroll to position [1025, 0]
click at [131, 206] on ul "Navigation Dashboard Account Admin Links Open PG&E Contact Us" at bounding box center [90, 387] width 180 height 693
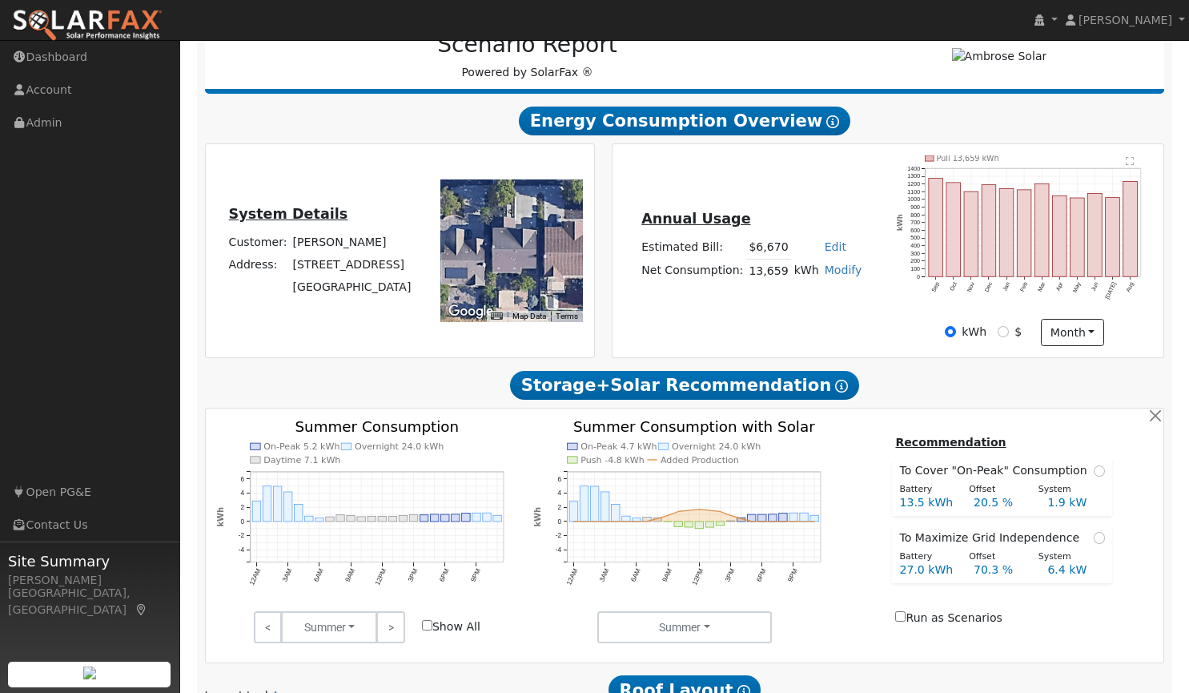
scroll to position [0, 0]
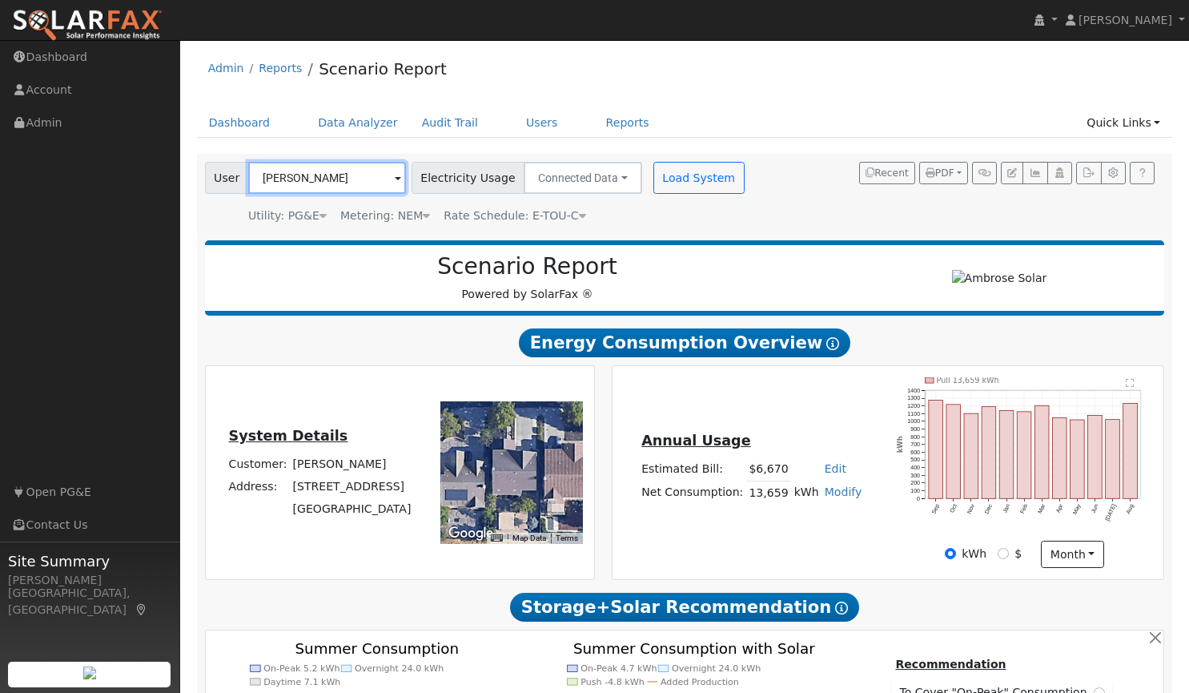
click at [340, 169] on input "[PERSON_NAME]" at bounding box center [327, 178] width 158 height 32
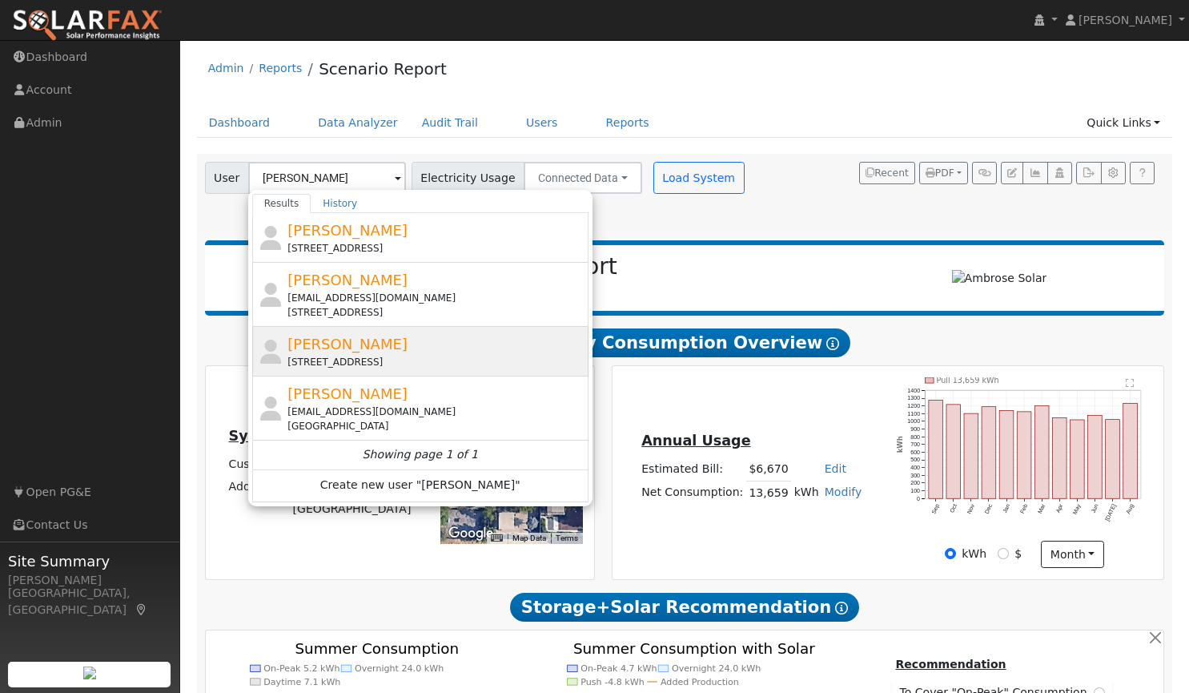
click at [327, 348] on span "[PERSON_NAME]" at bounding box center [347, 343] width 120 height 17
type input "[PERSON_NAME]"
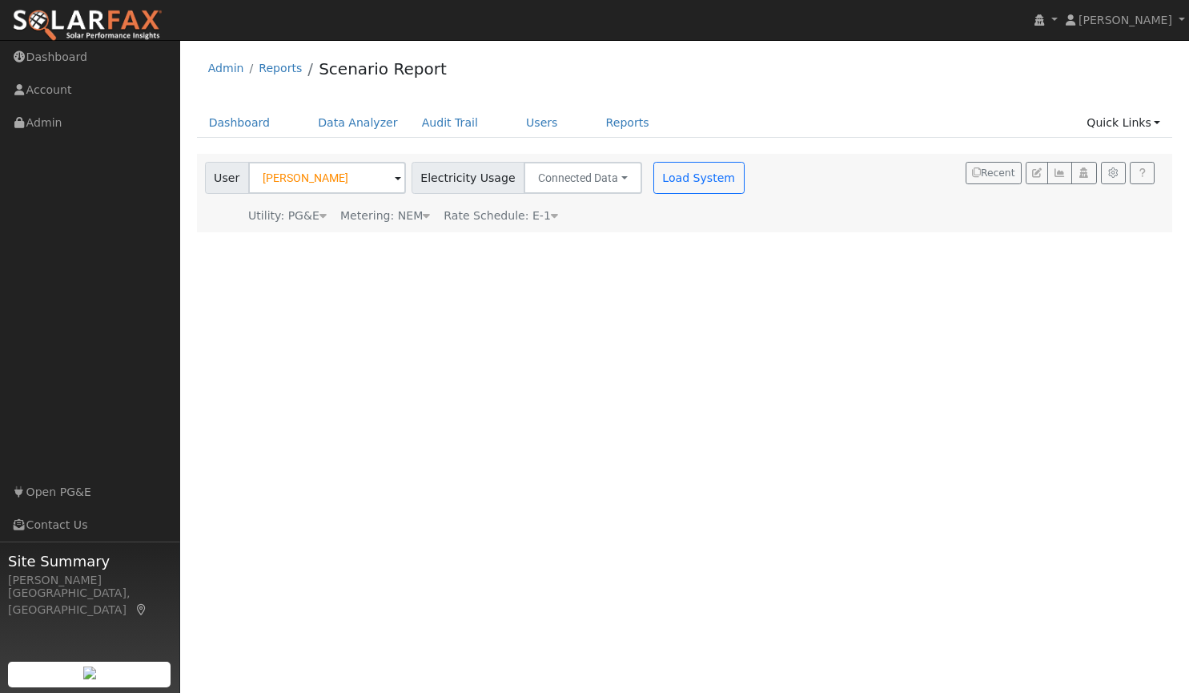
scroll to position [16, 0]
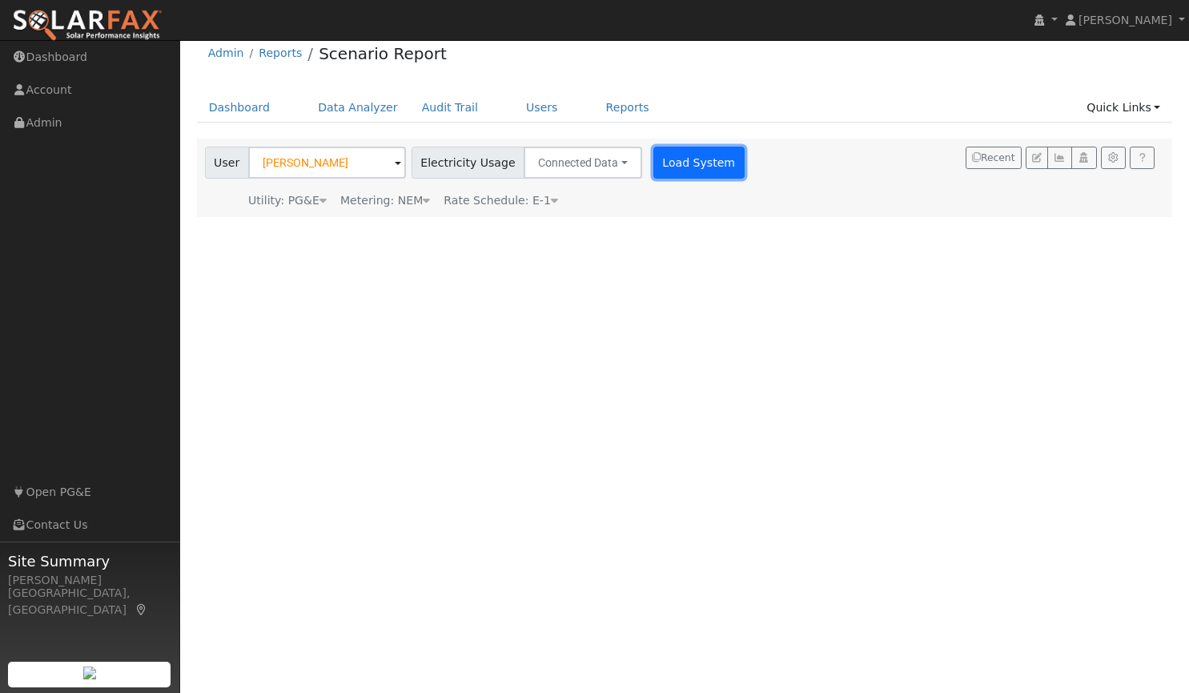
click at [677, 162] on button "Load System" at bounding box center [698, 163] width 91 height 32
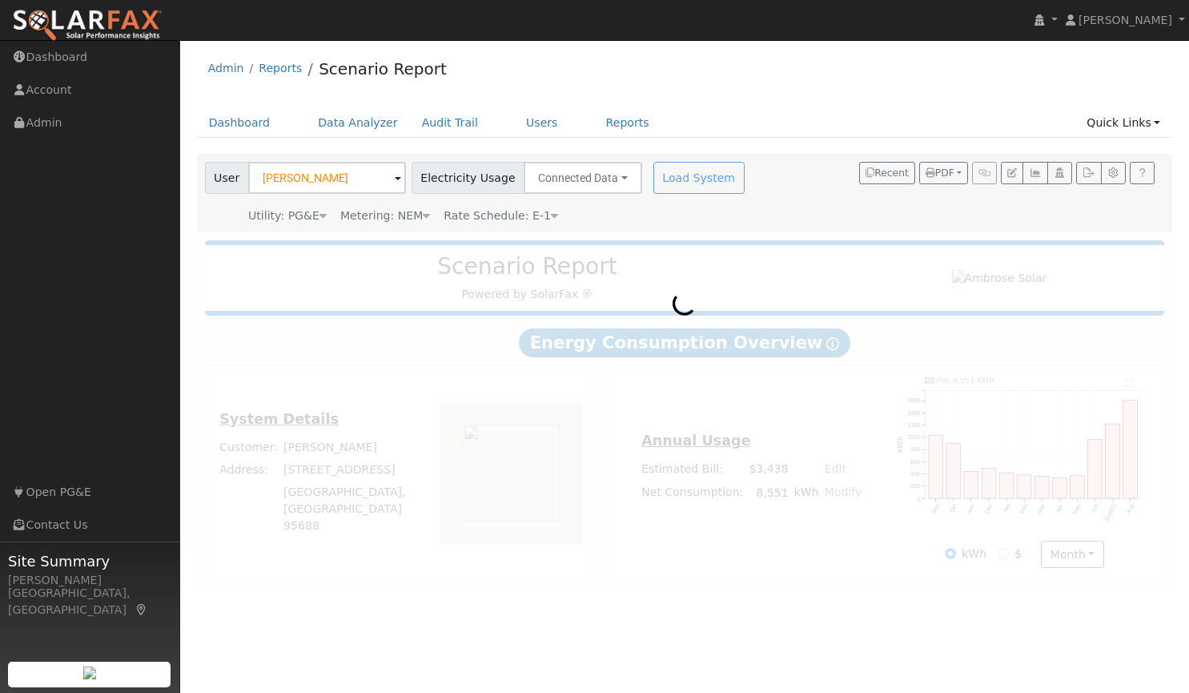
scroll to position [0, 0]
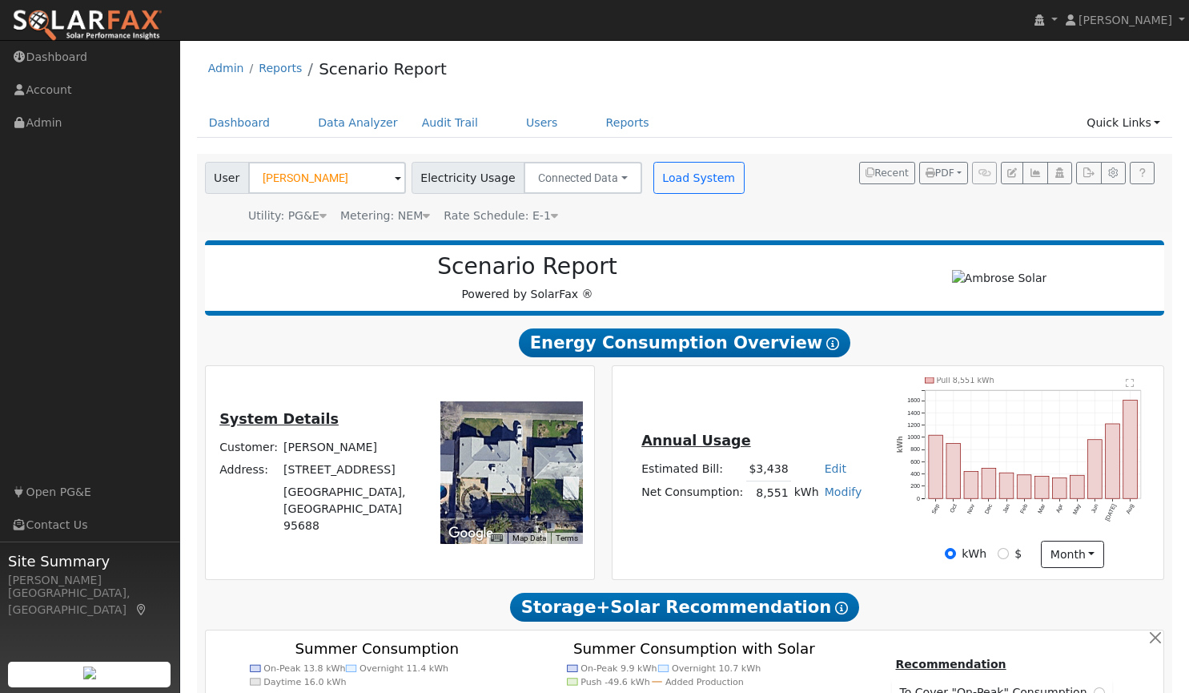
type input "0"
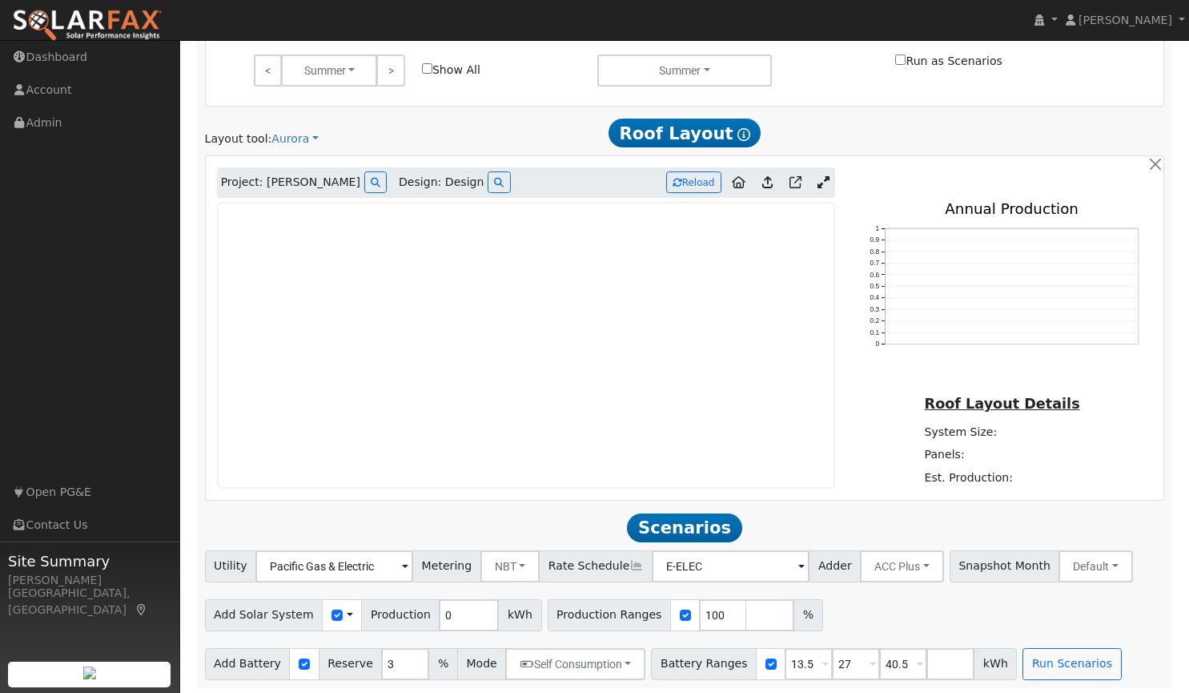
scroll to position [784, 0]
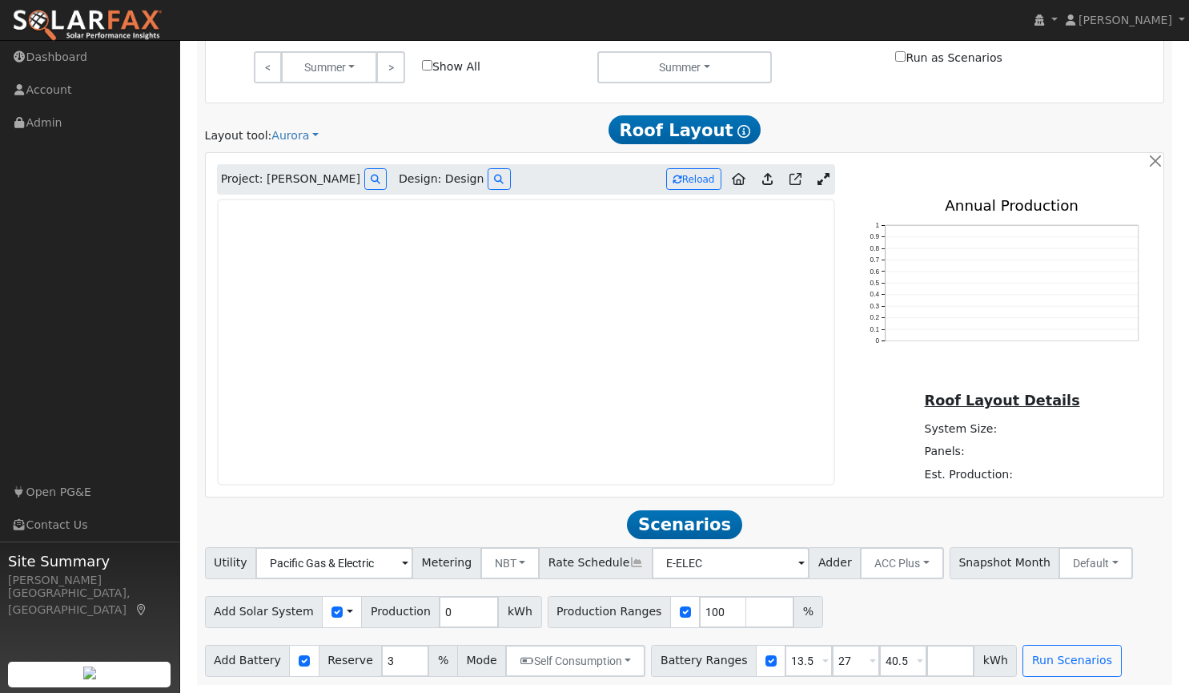
click at [821, 176] on icon at bounding box center [823, 179] width 12 height 12
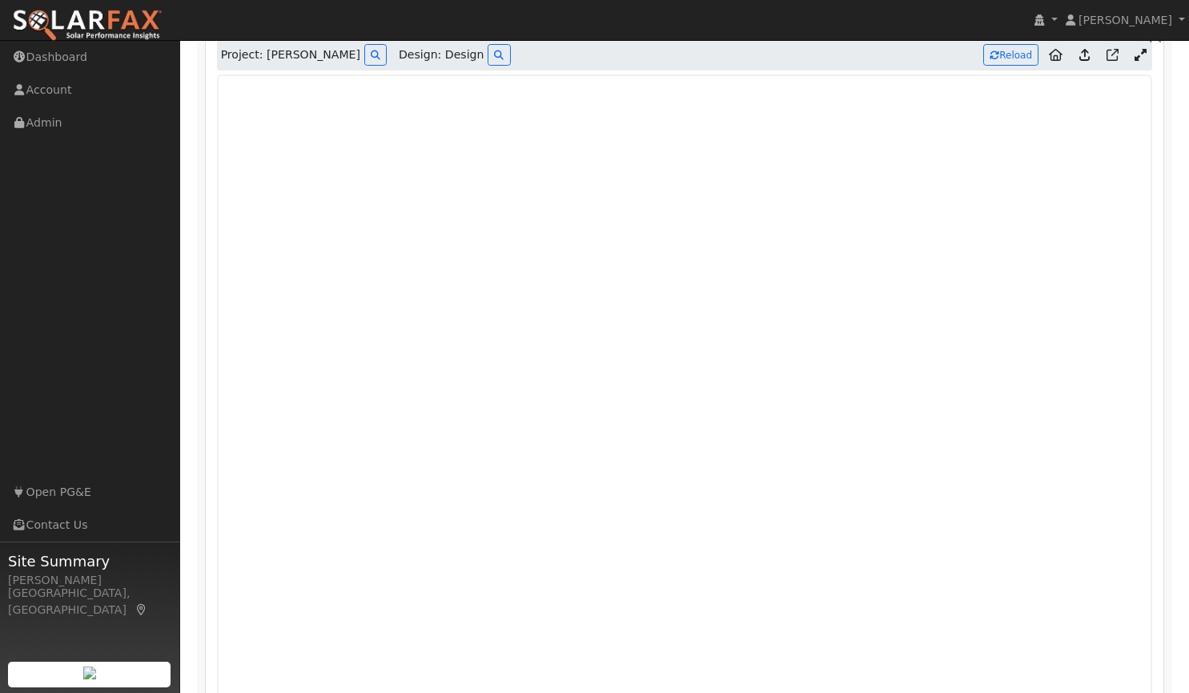
scroll to position [906, 0]
click at [1079, 55] on icon at bounding box center [1084, 54] width 10 height 12
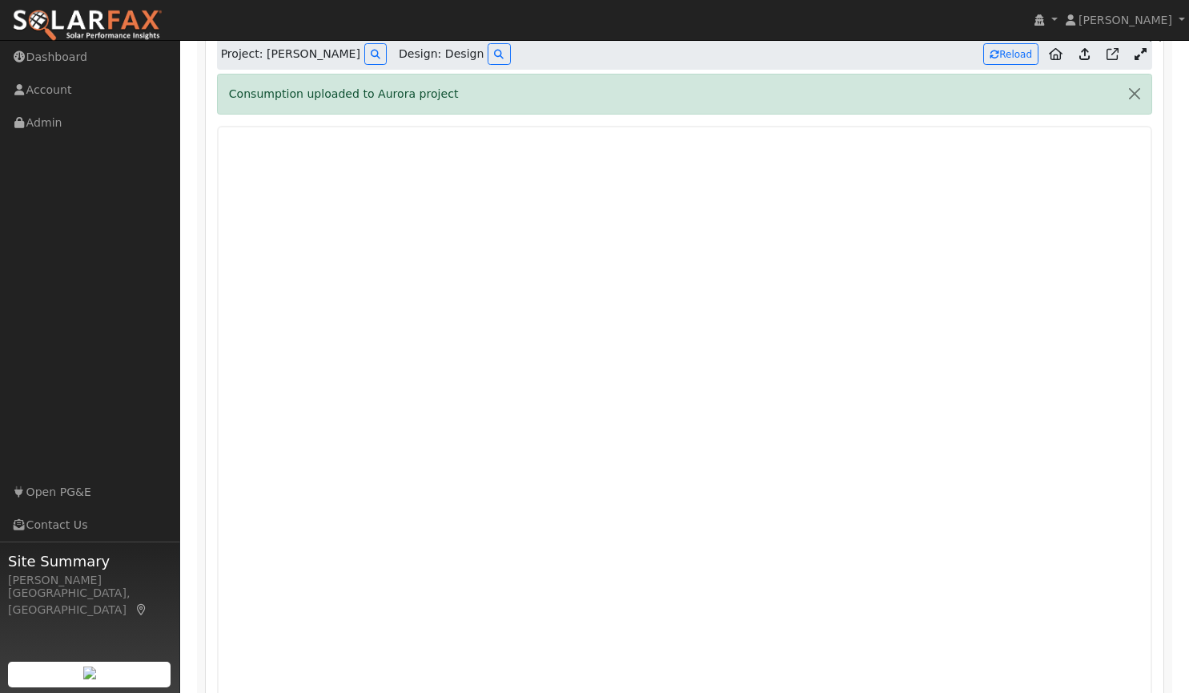
click at [1088, 58] on icon at bounding box center [1084, 54] width 10 height 12
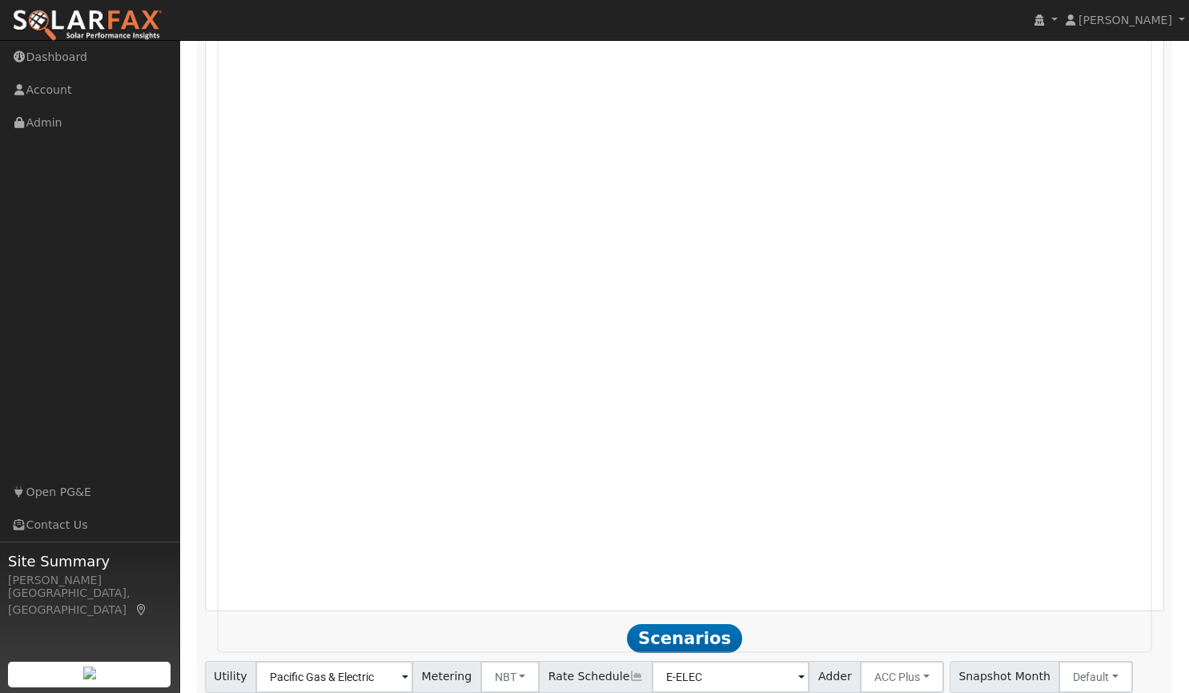
scroll to position [1020, 0]
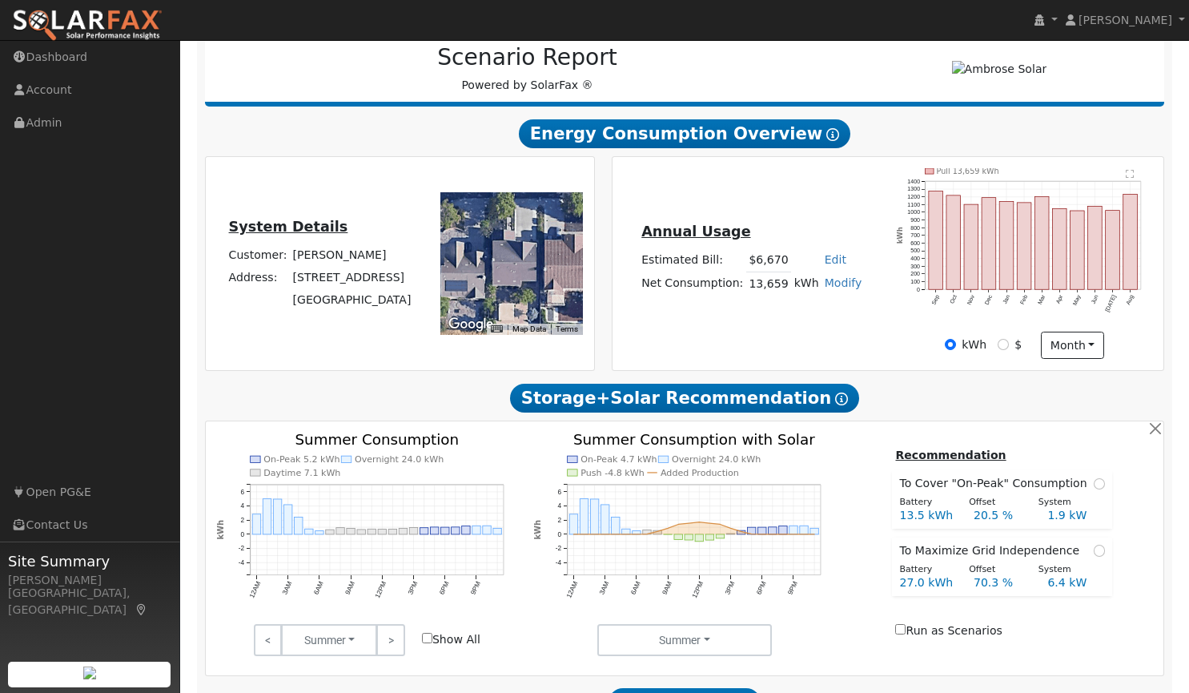
type input "19341"
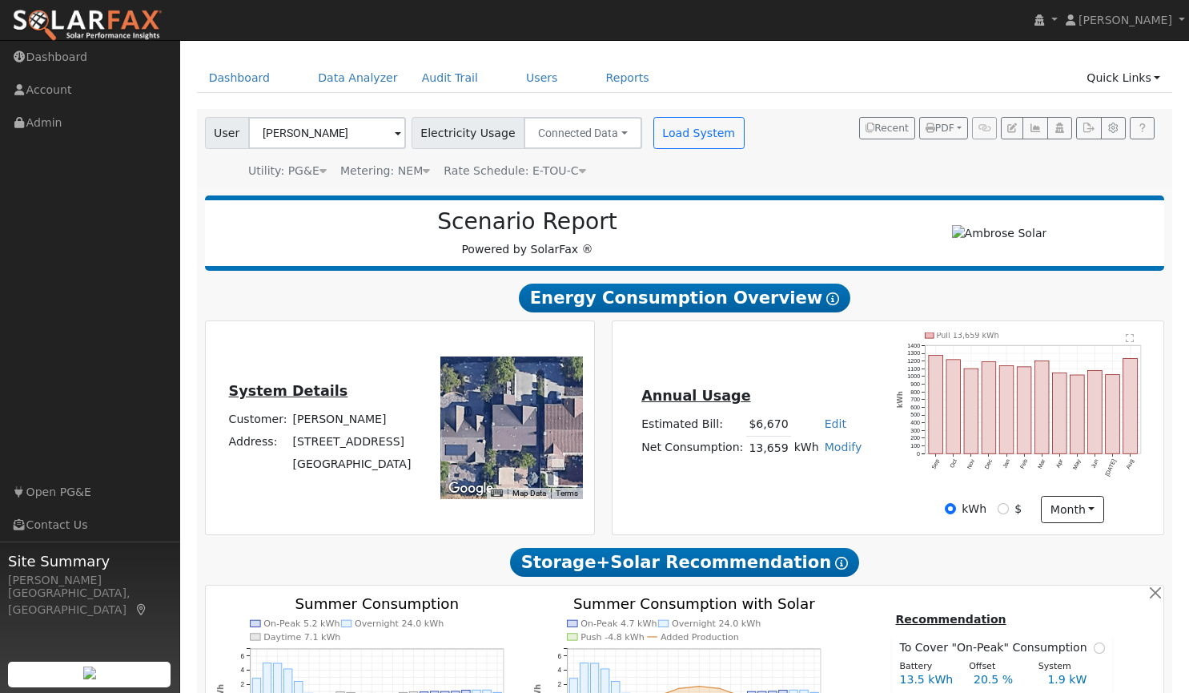
scroll to position [36, 0]
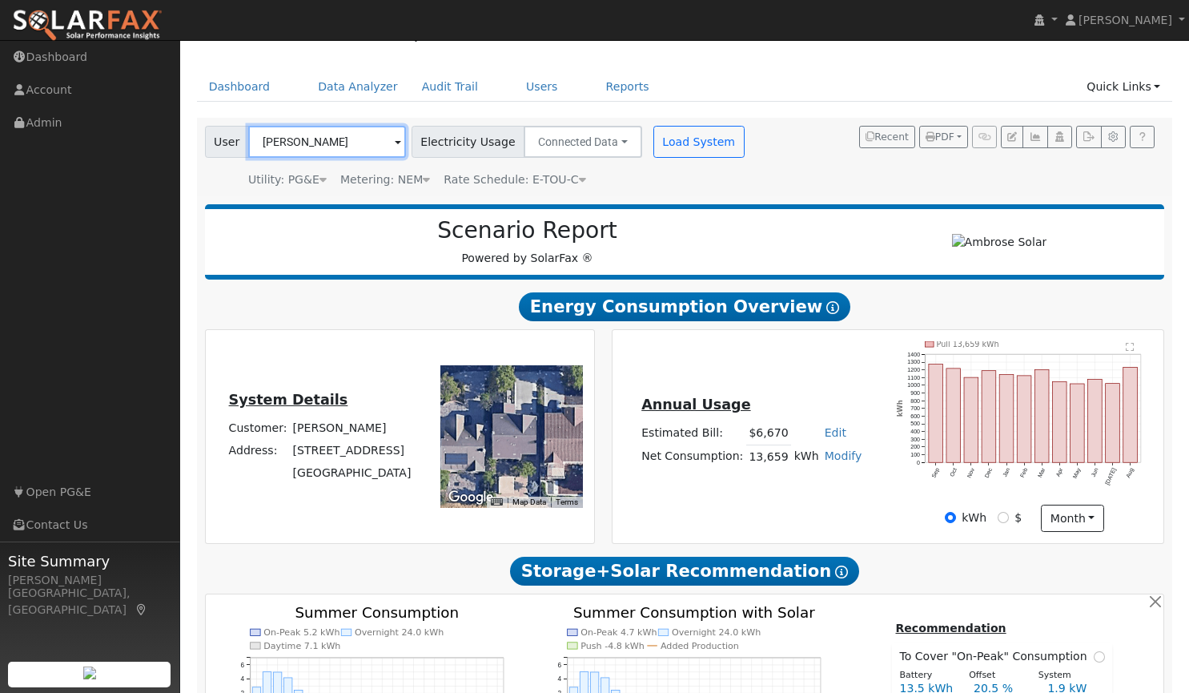
click at [354, 139] on input "[PERSON_NAME]" at bounding box center [327, 142] width 158 height 32
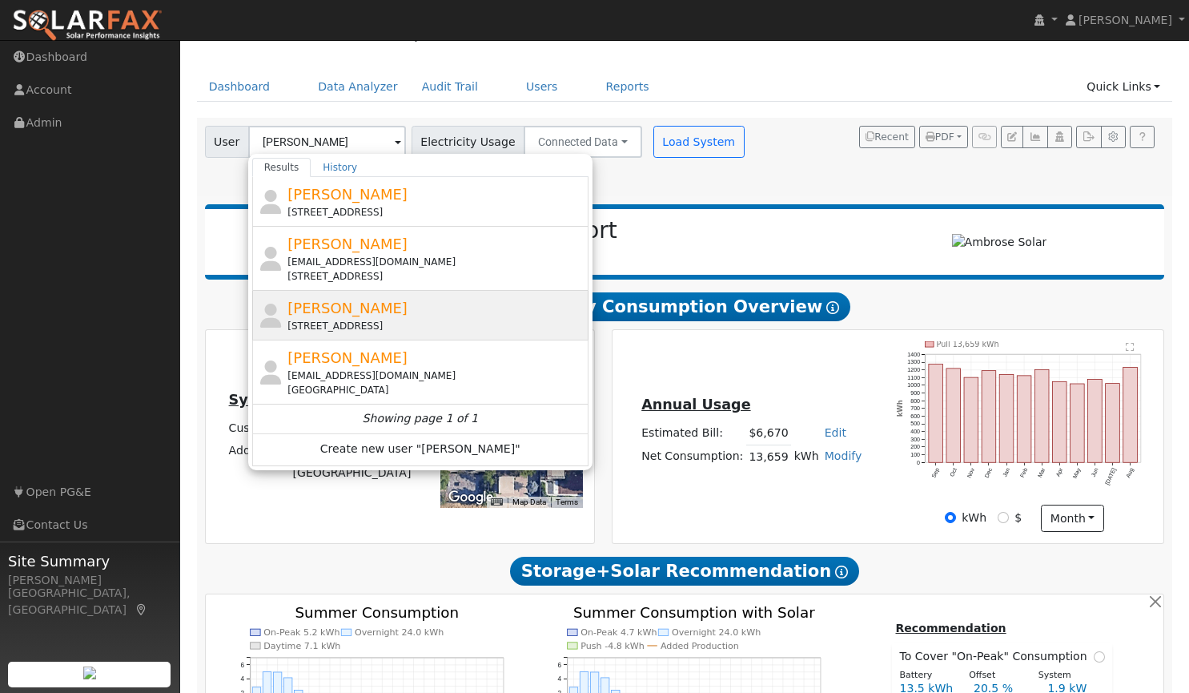
click at [343, 312] on span "[PERSON_NAME]" at bounding box center [347, 307] width 120 height 17
type input "[PERSON_NAME]"
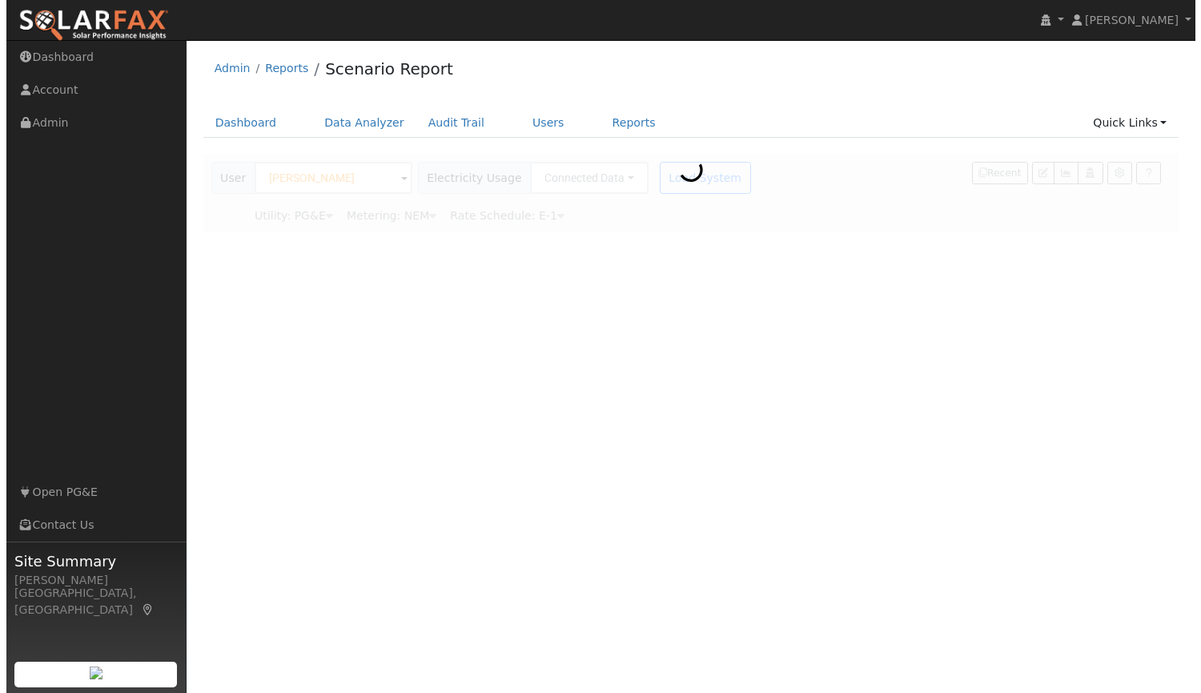
scroll to position [0, 0]
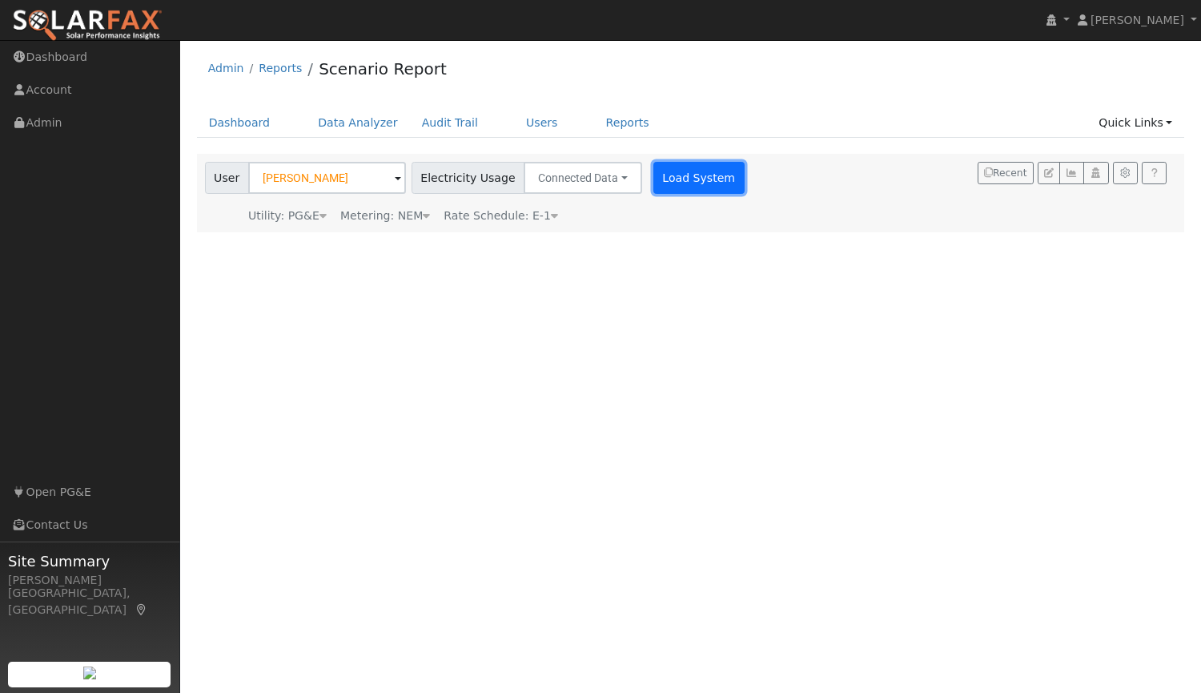
click at [658, 179] on button "Load System" at bounding box center [698, 178] width 91 height 32
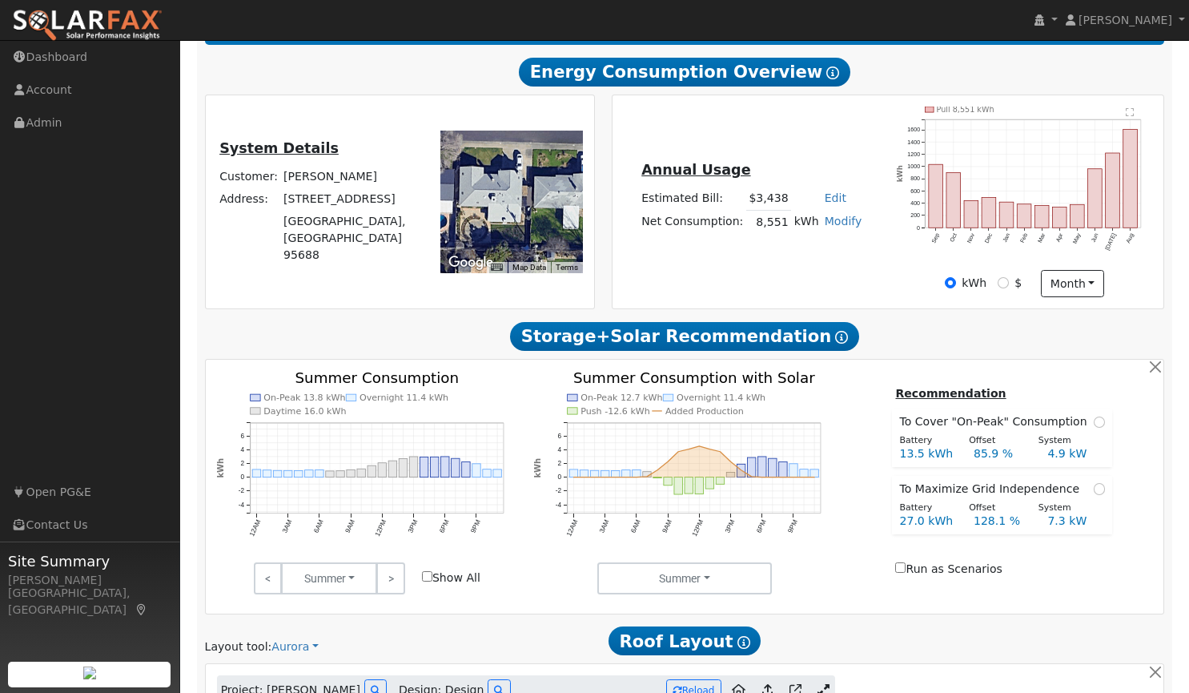
type input "0"
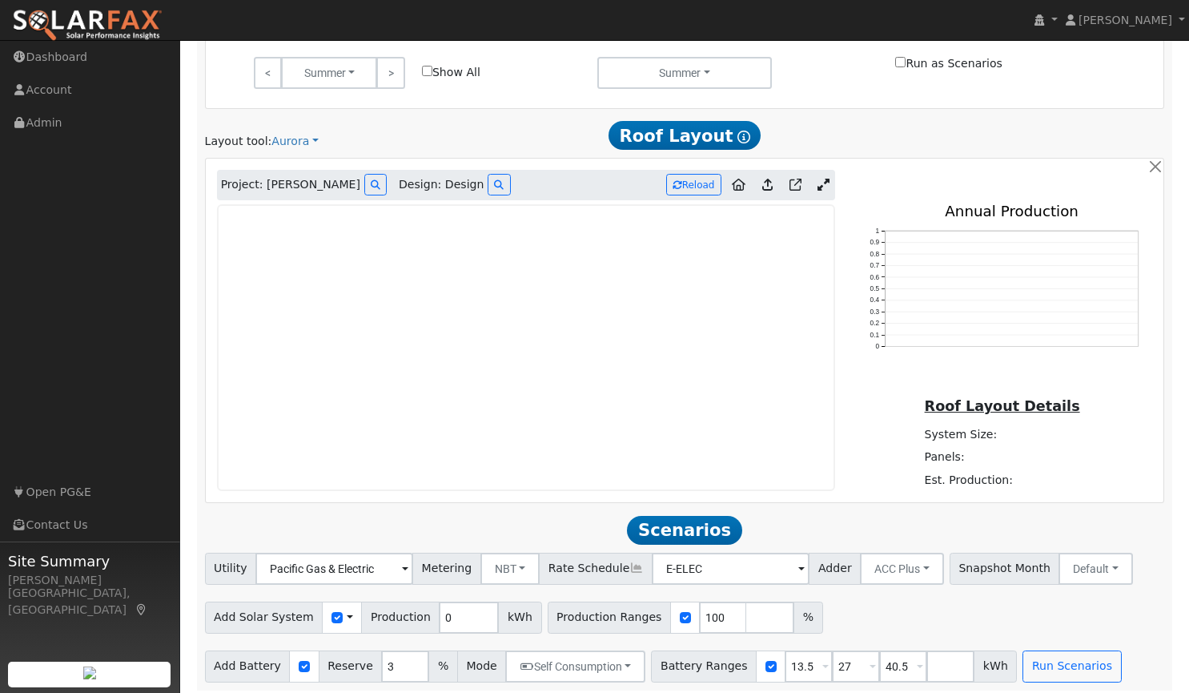
scroll to position [784, 0]
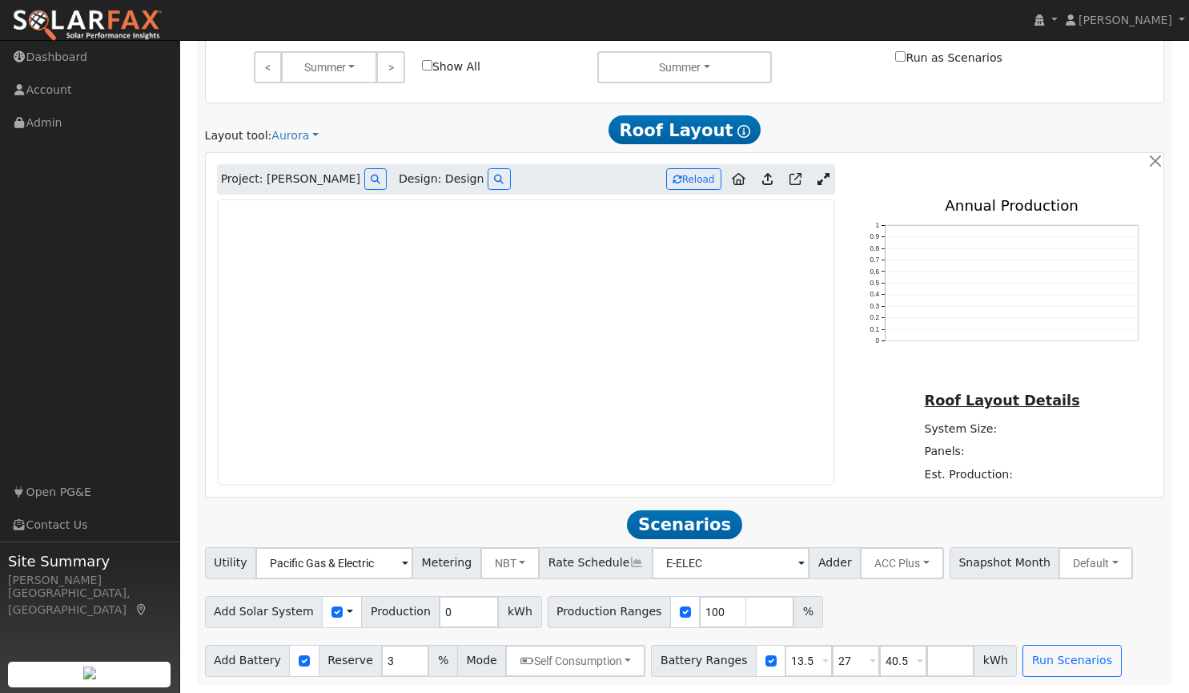
click at [838, 171] on div "Project: Toni Robins Design: Design Reload" at bounding box center [525, 179] width 635 height 30
click at [817, 179] on icon at bounding box center [823, 179] width 12 height 12
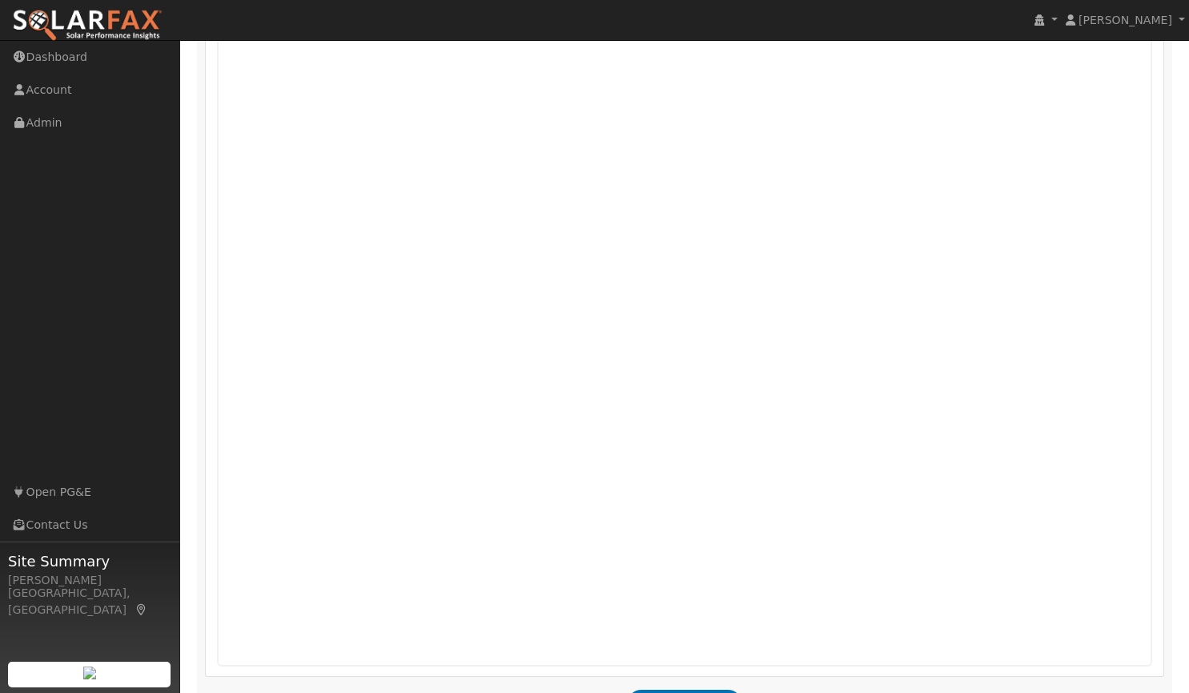
scroll to position [955, 0]
